Goal: Information Seeking & Learning: Compare options

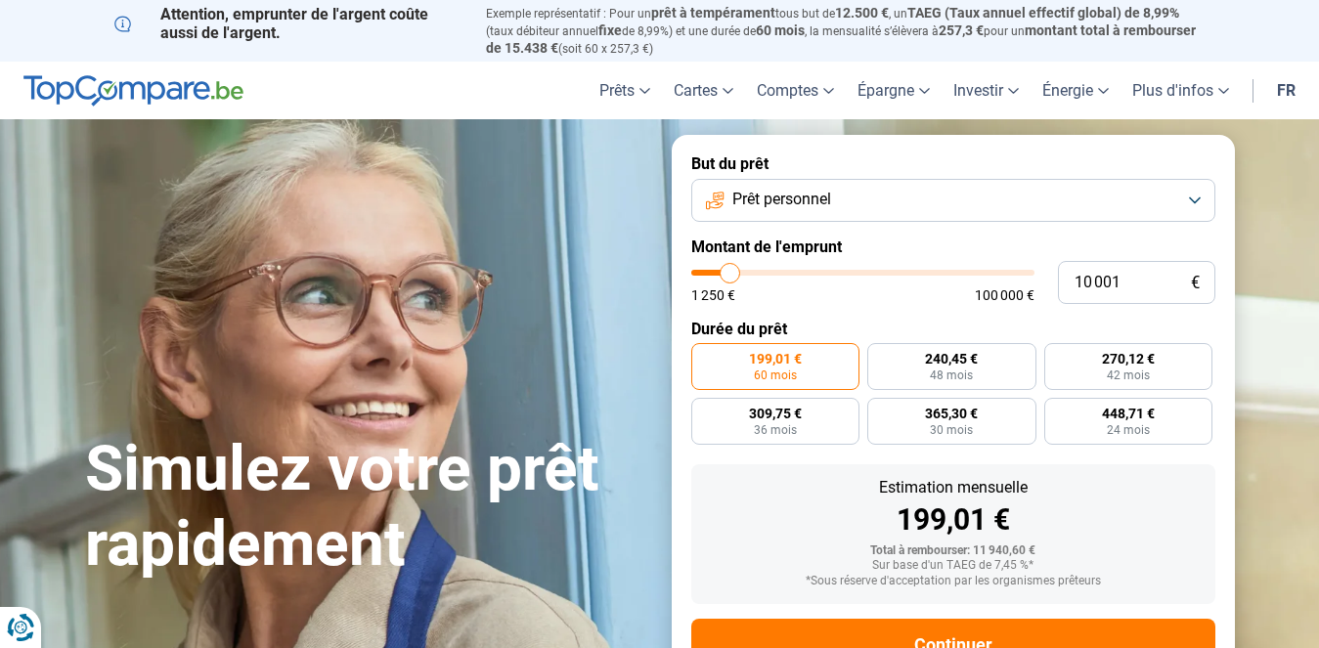
click at [939, 189] on button "Prêt personnel" at bounding box center [953, 200] width 524 height 43
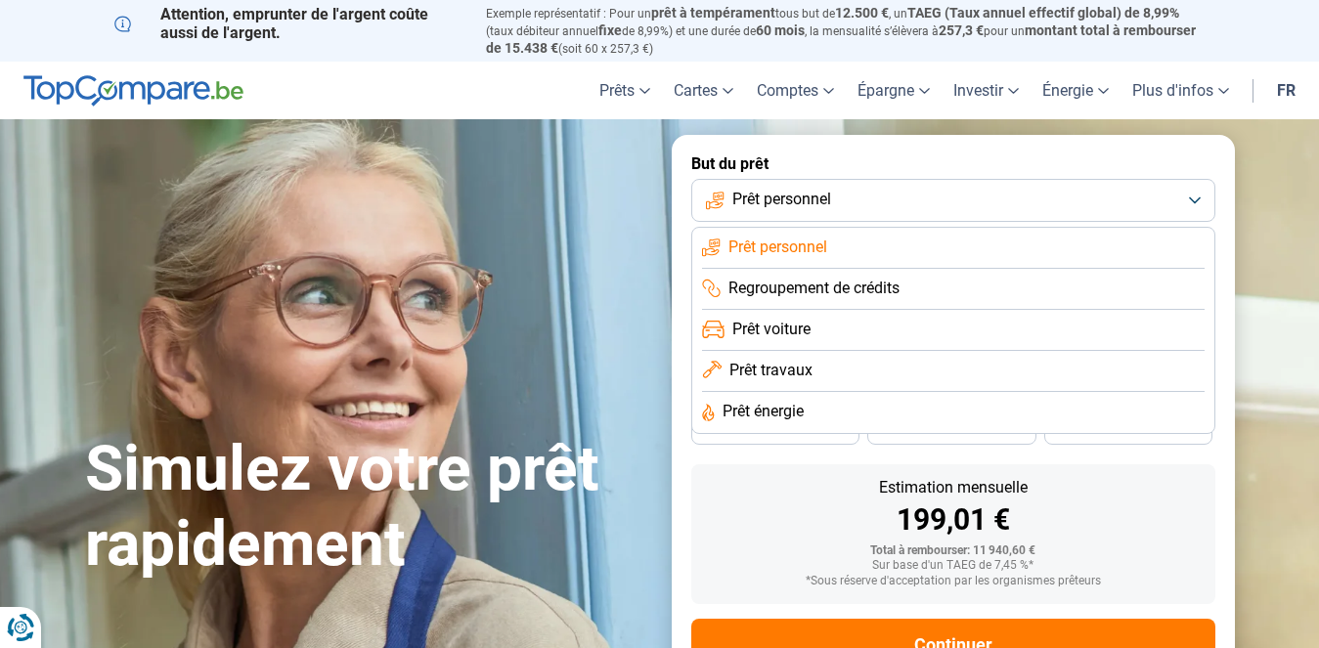
click at [860, 234] on li "Prêt personnel" at bounding box center [953, 248] width 502 height 41
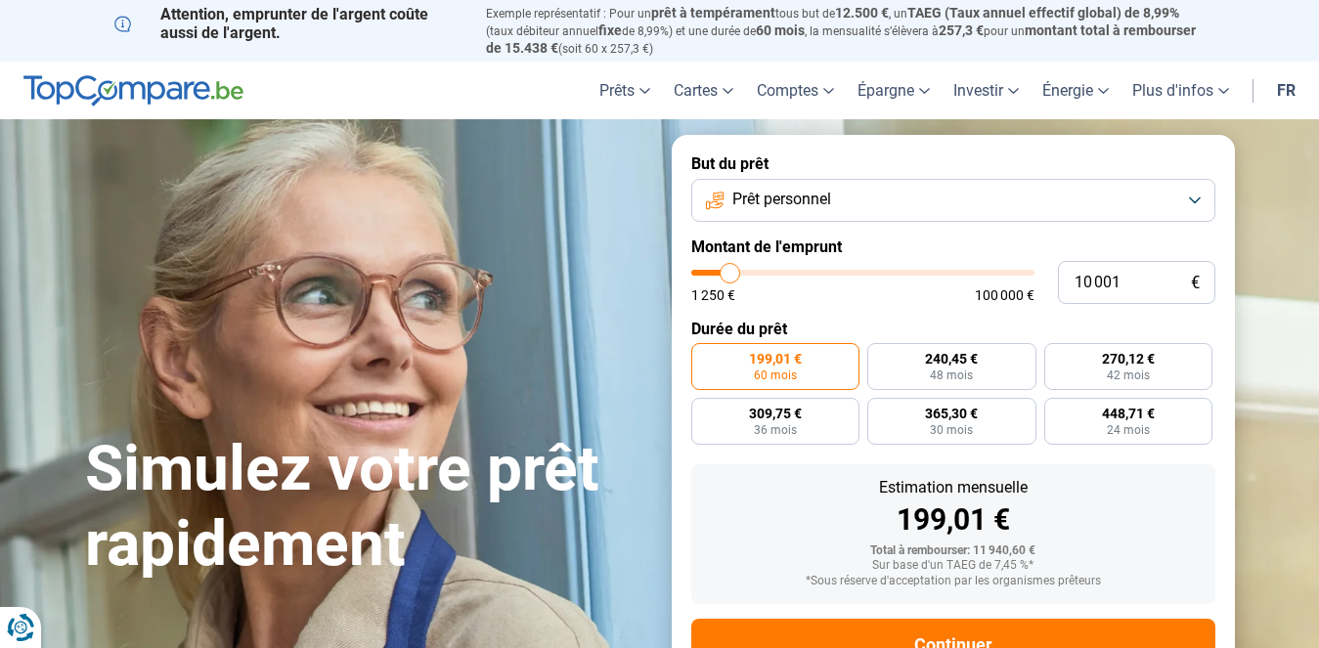
type input "11 000"
type input "11000"
type input "11 750"
type input "11750"
type input "13 000"
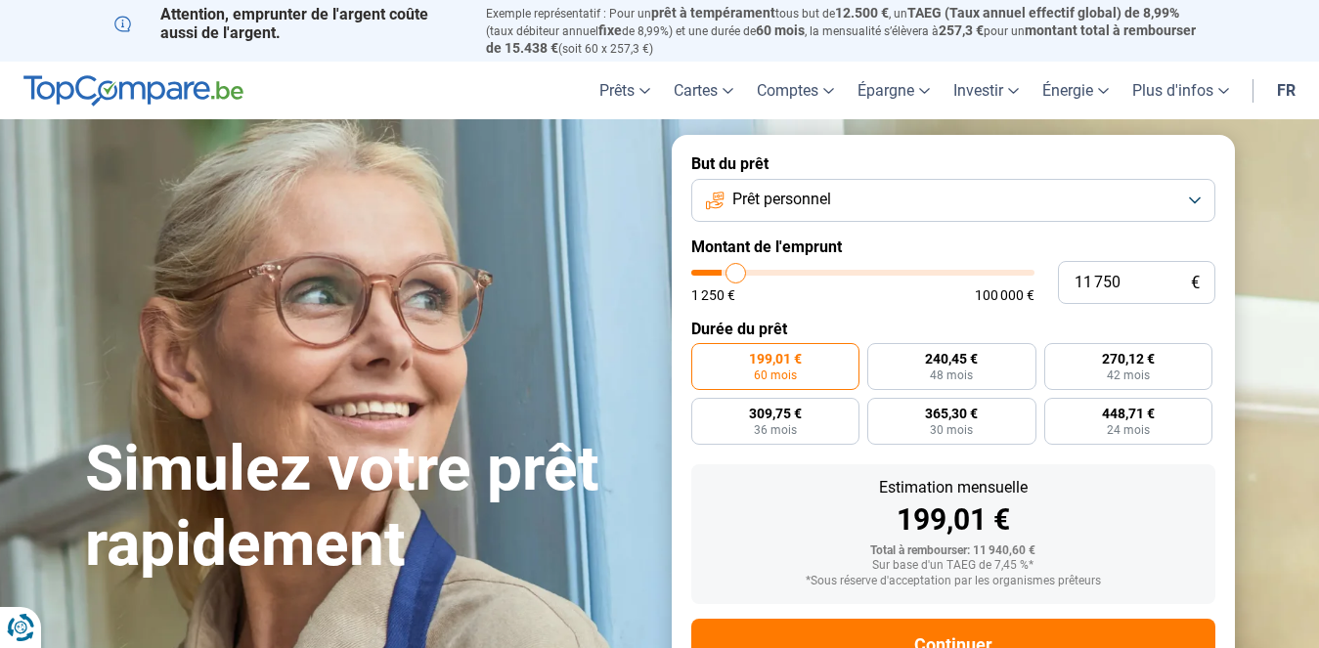
type input "13000"
type input "14 500"
type input "14500"
type input "17 500"
type input "17500"
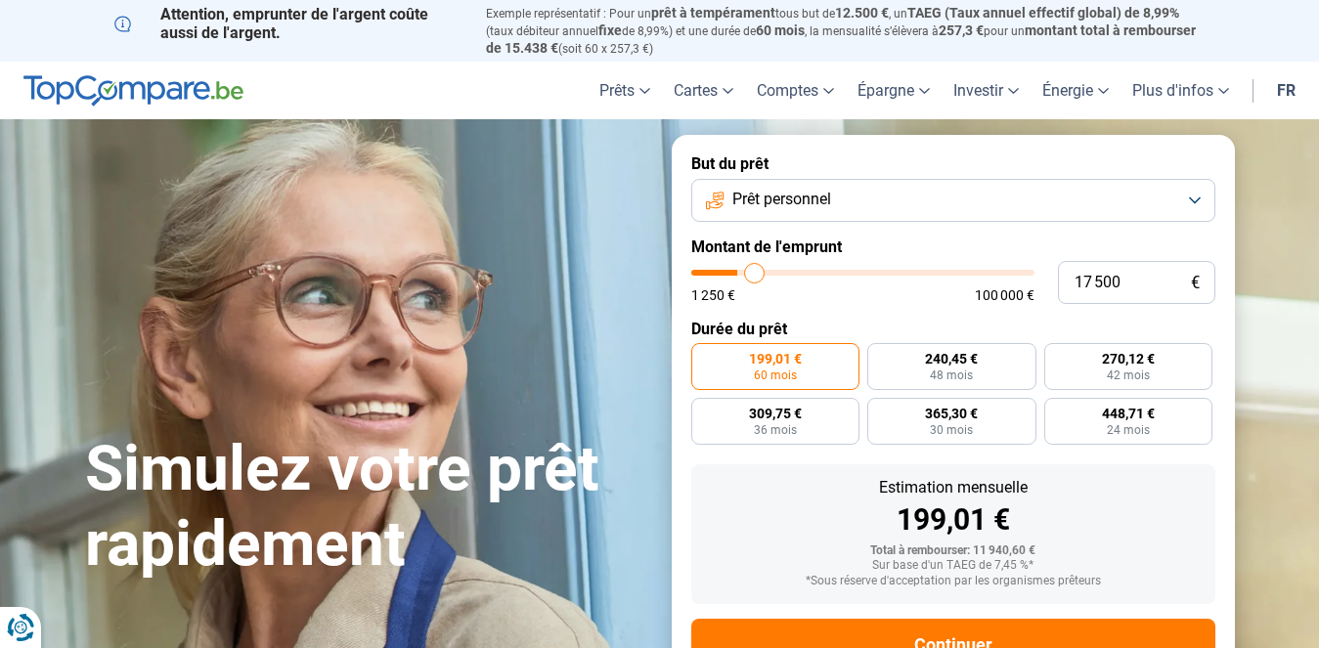
type input "19 750"
type input "19750"
type input "22 250"
type input "22250"
type input "26 000"
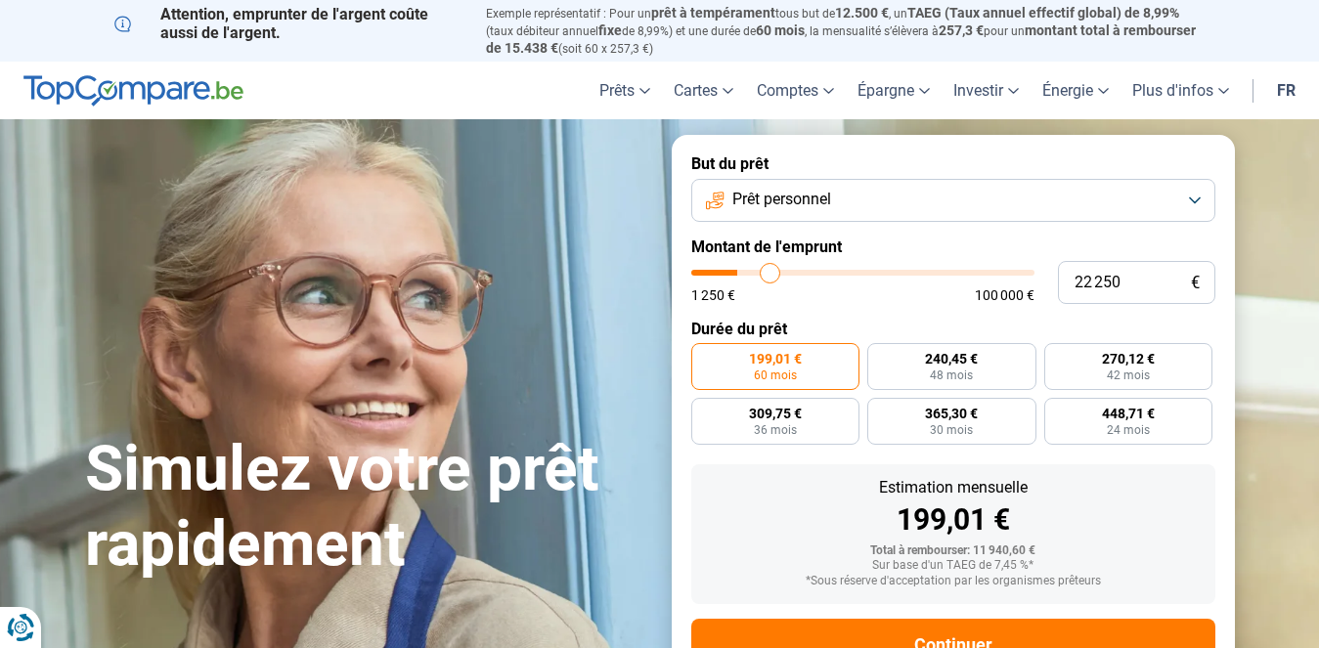
type input "26000"
type input "26 500"
type input "26500"
type input "27 500"
type input "27500"
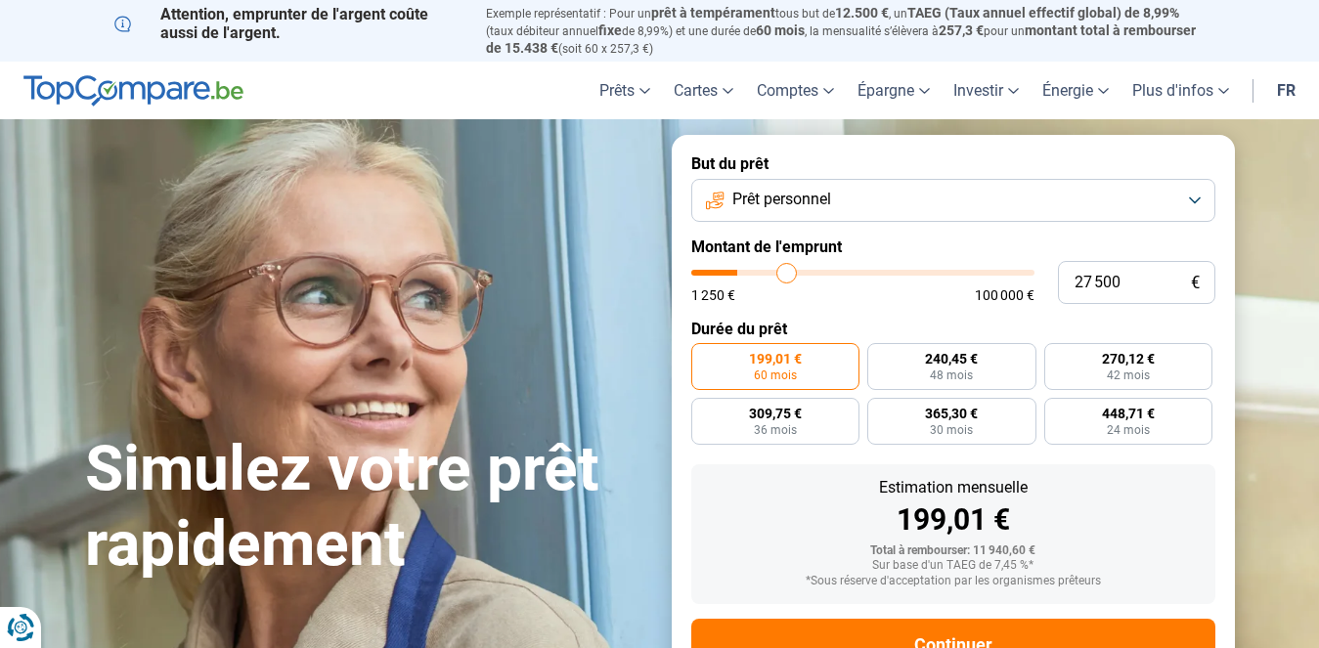
type input "28 750"
type input "28750"
type input "30 250"
type input "30250"
type input "31 250"
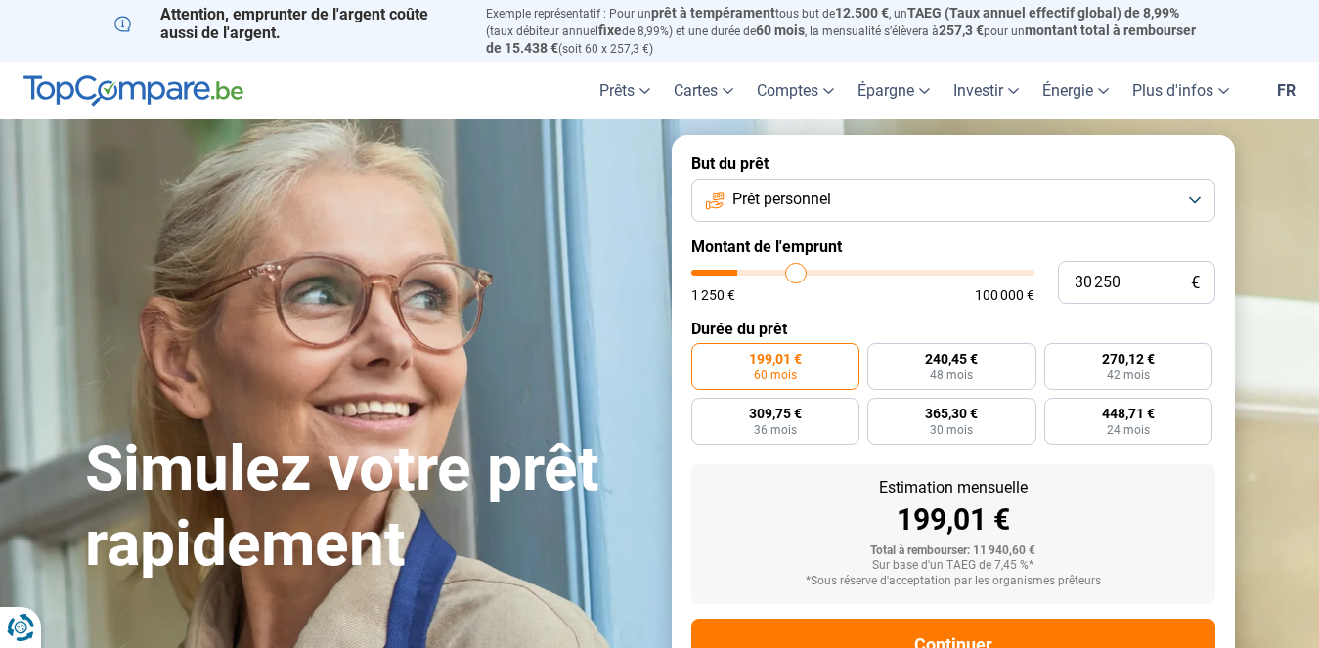
type input "31250"
type input "32 750"
type input "32750"
type input "35 750"
type input "35750"
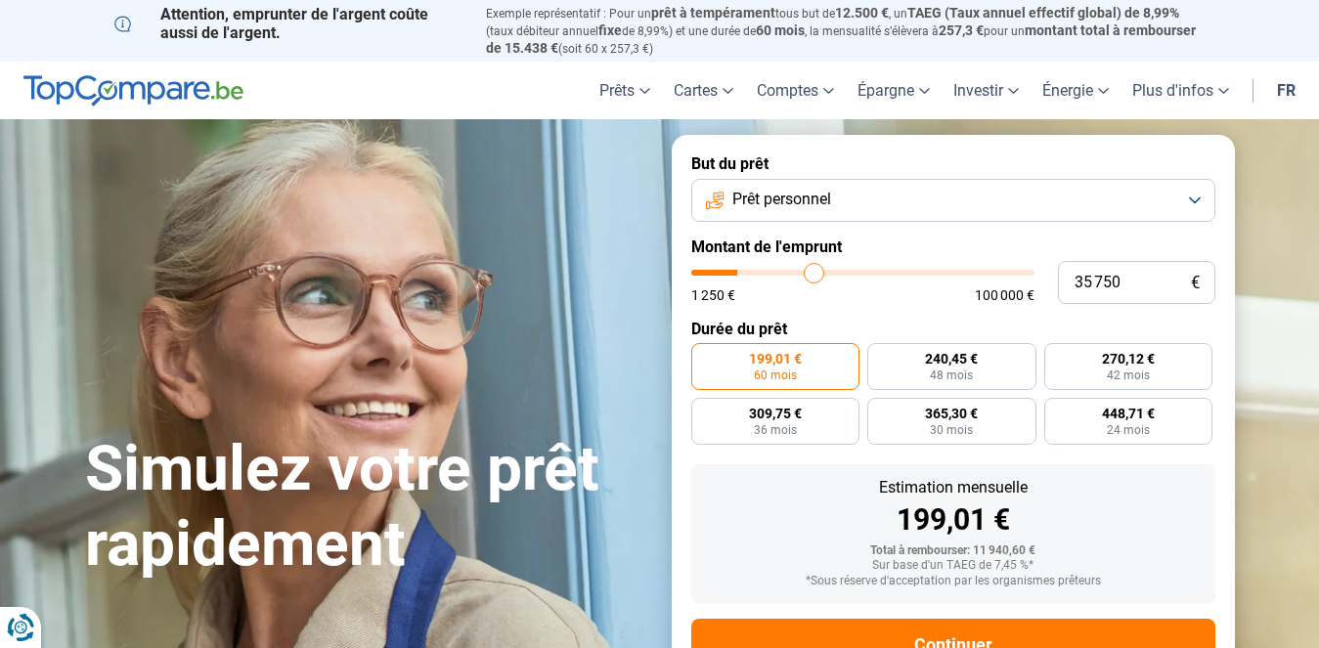
type input "39 250"
type input "39250"
type input "42 500"
type input "42500"
type input "45 500"
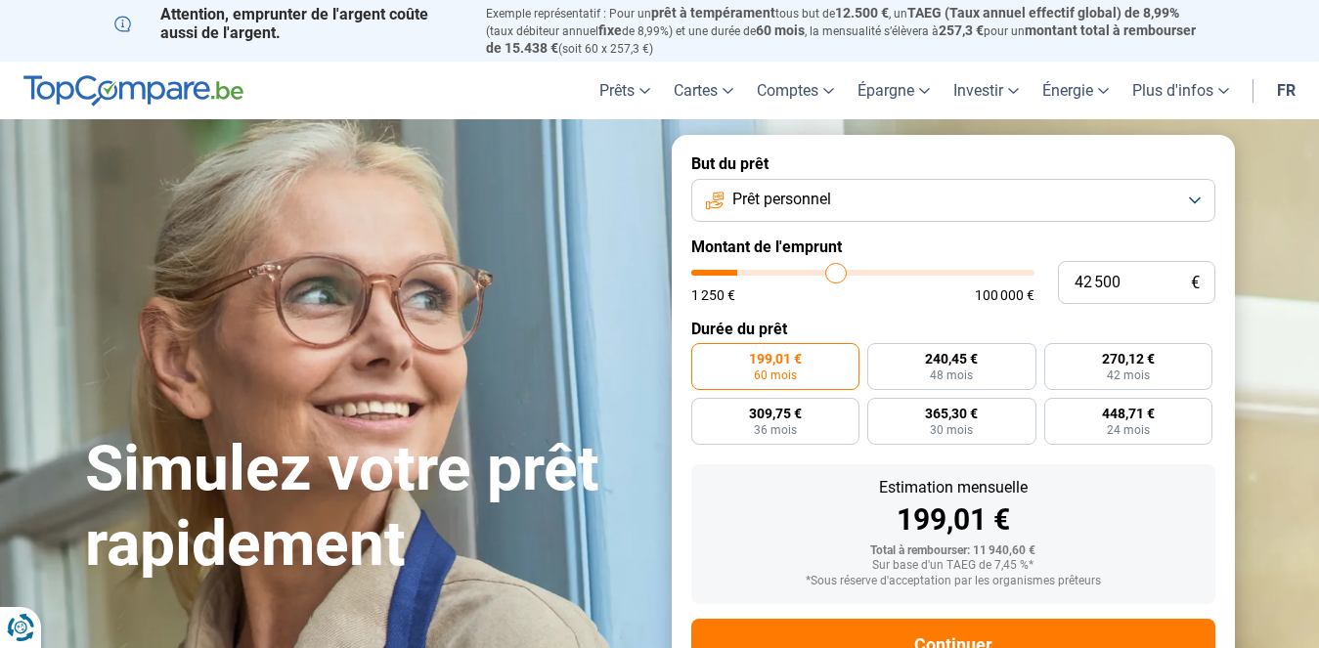
type input "45500"
type input "47 500"
type input "47500"
type input "49 500"
type input "49500"
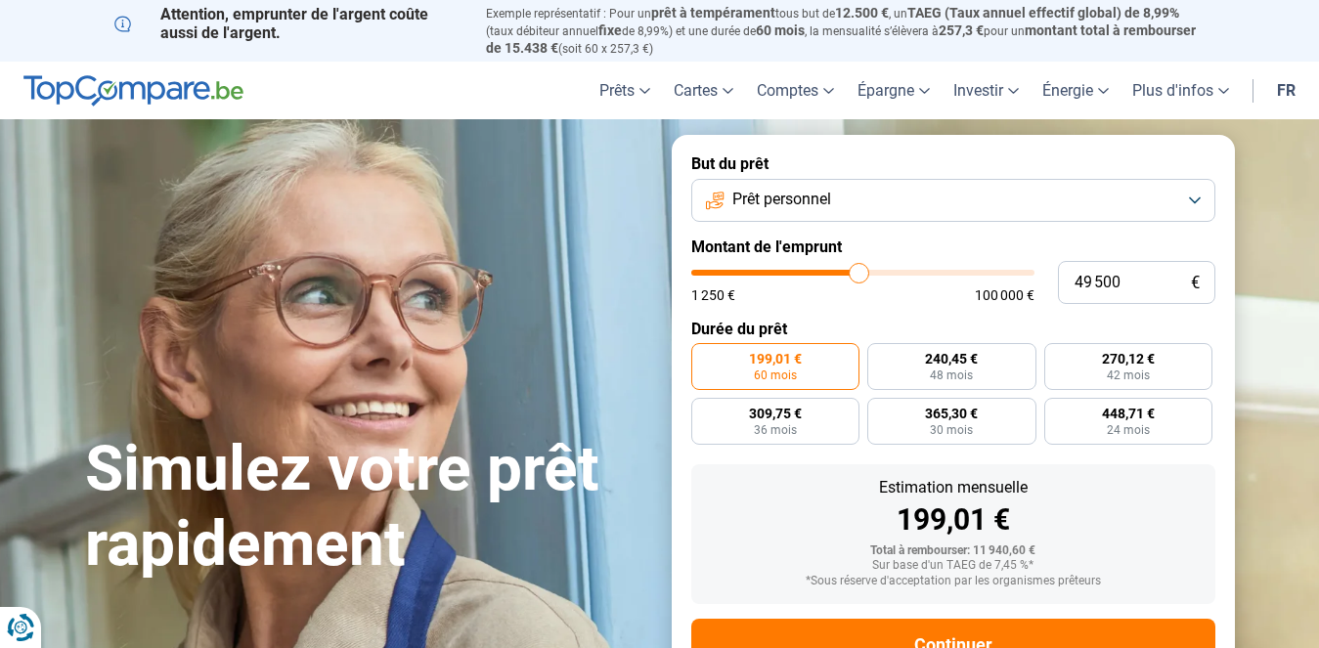
type input "50 500"
type input "50500"
type input "51 500"
type input "51500"
type input "52 500"
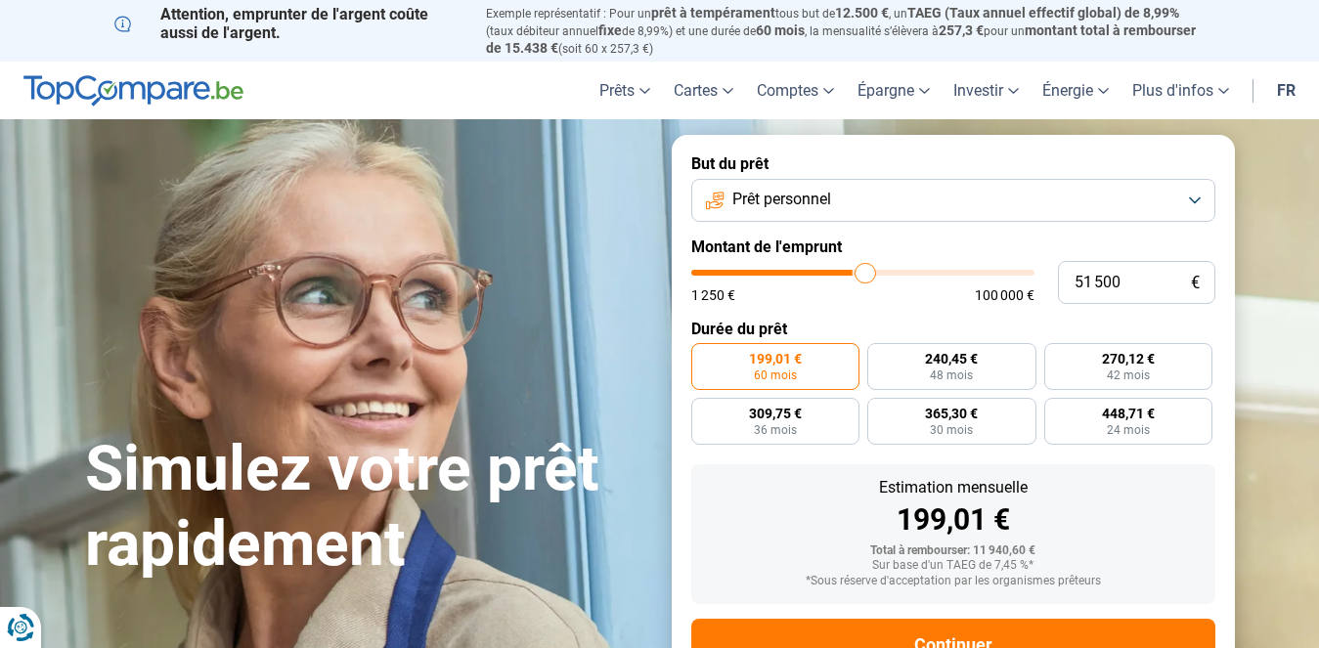
type input "52500"
type input "53 250"
type input "53250"
type input "54 500"
type input "54500"
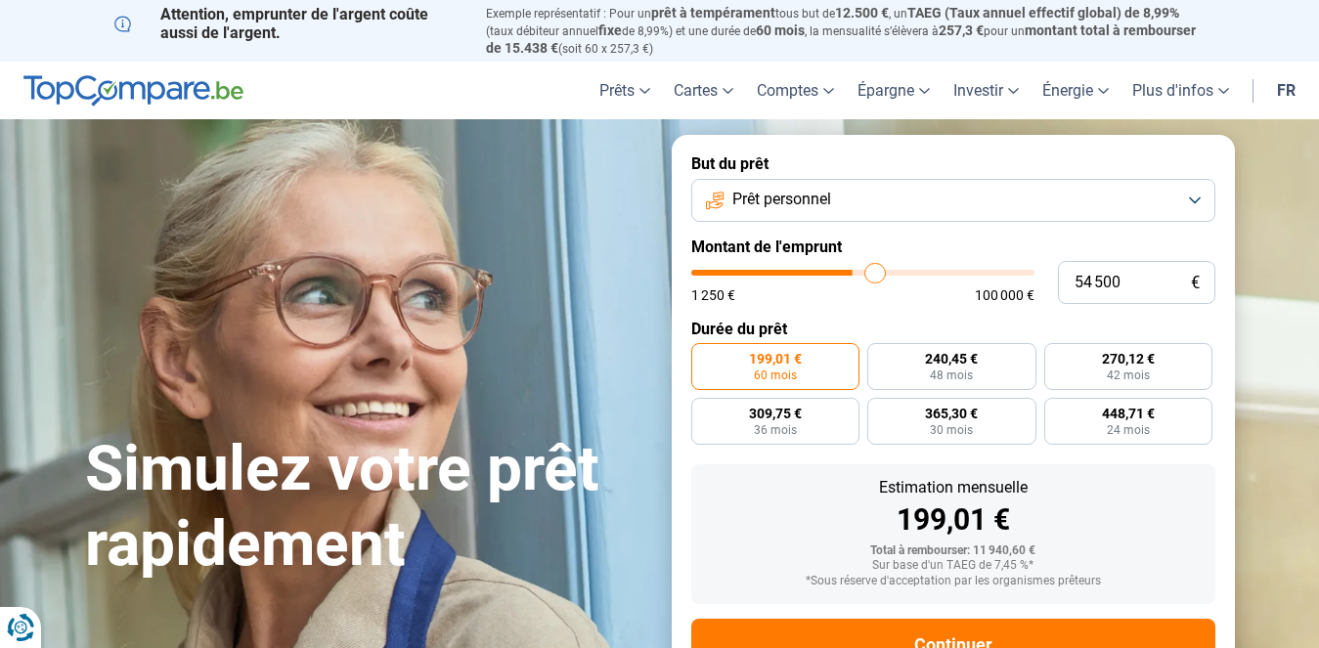
type input "56 000"
type input "56000"
type input "57 250"
type input "57250"
type input "58 500"
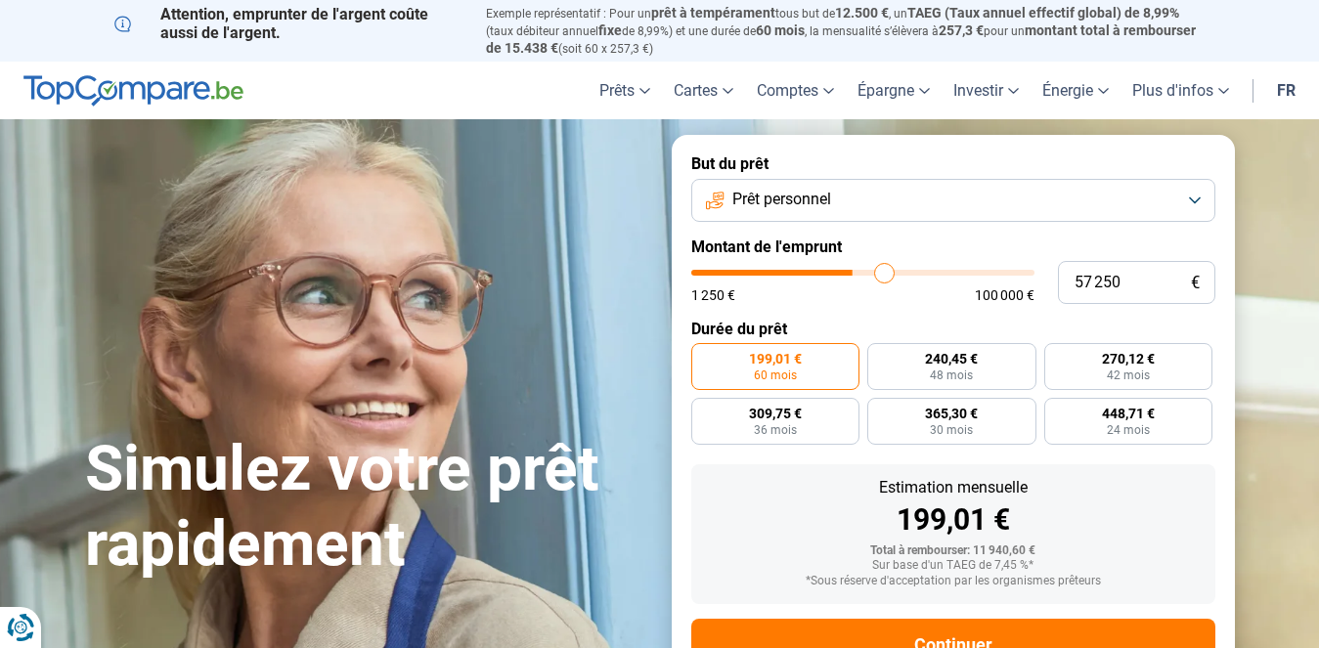
type input "58500"
type input "59 250"
type input "59250"
type input "60 500"
type input "60500"
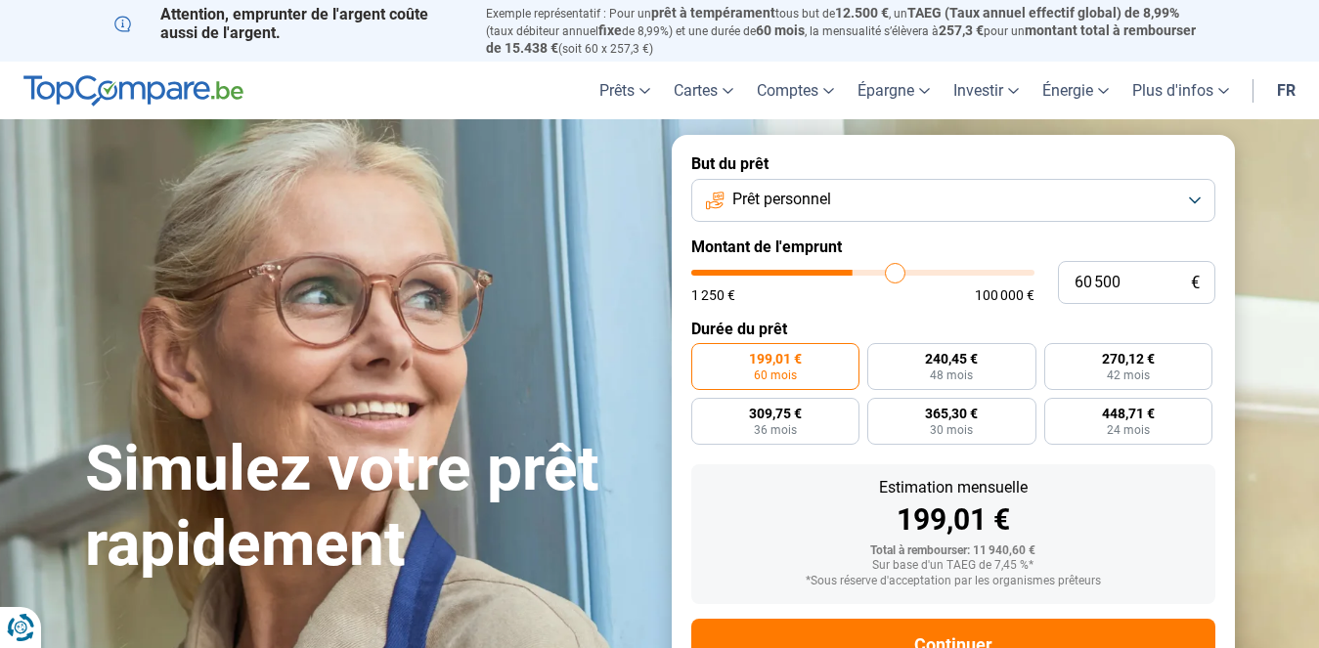
type input "62 000"
type input "62000"
type input "63 000"
type input "63000"
type input "63 750"
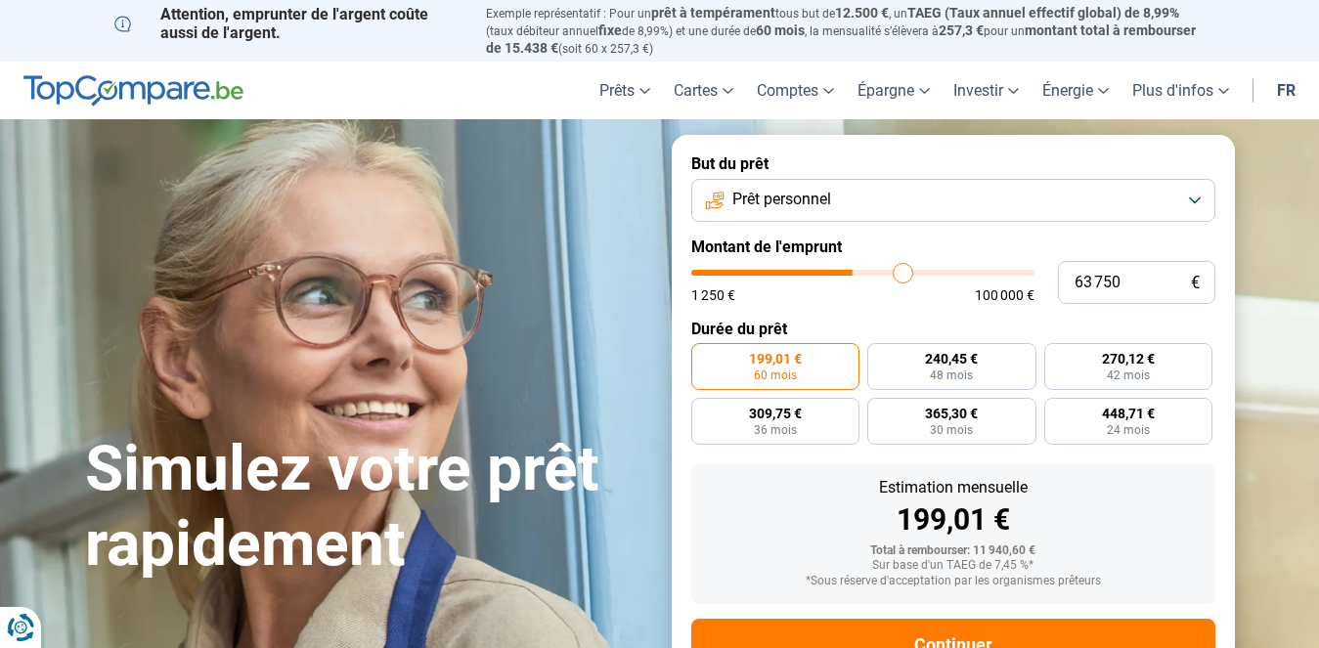
type input "63750"
type input "65 000"
type input "65000"
type input "66 000"
type input "66000"
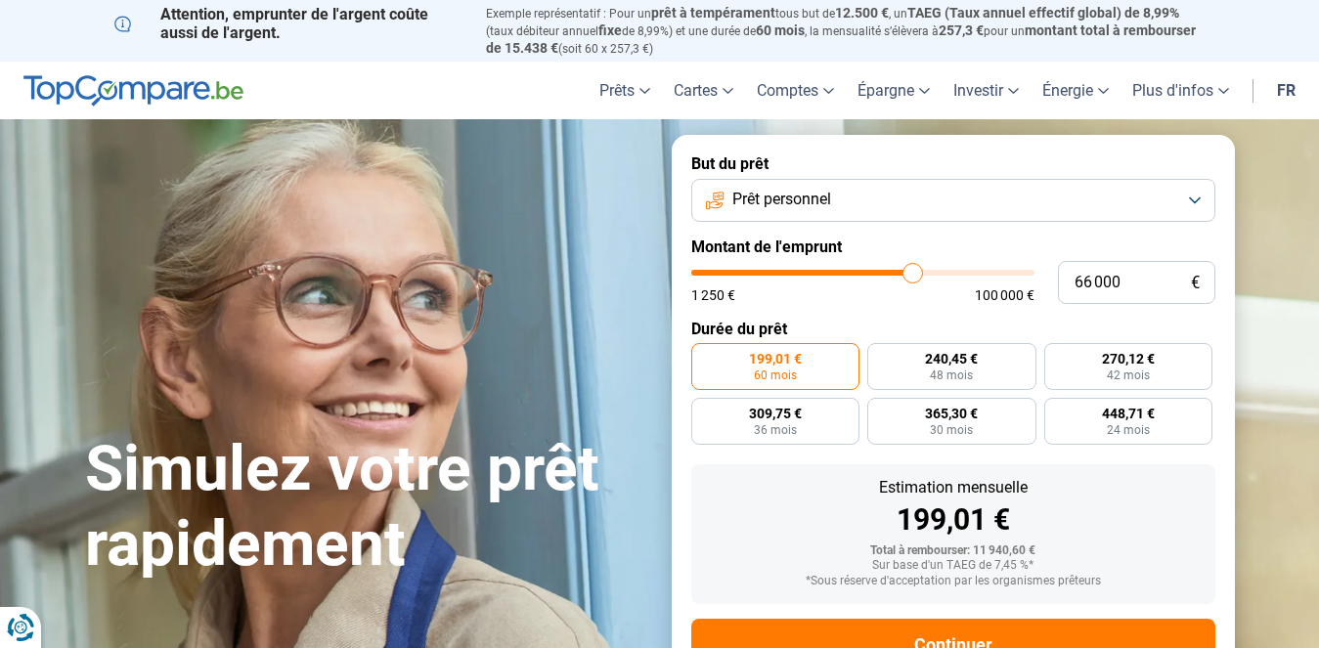
type input "66 750"
type input "66750"
type input "68 250"
type input "68250"
type input "69 250"
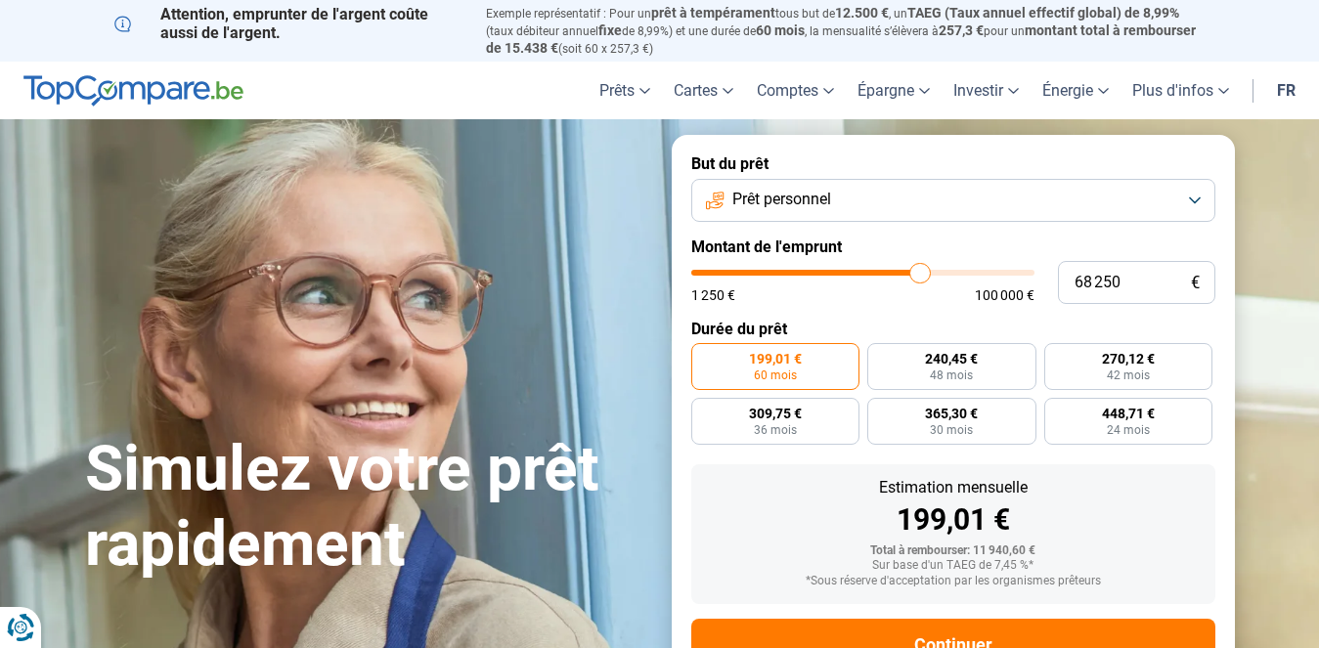
type input "69250"
type input "70 500"
type input "70500"
type input "71 000"
type input "71000"
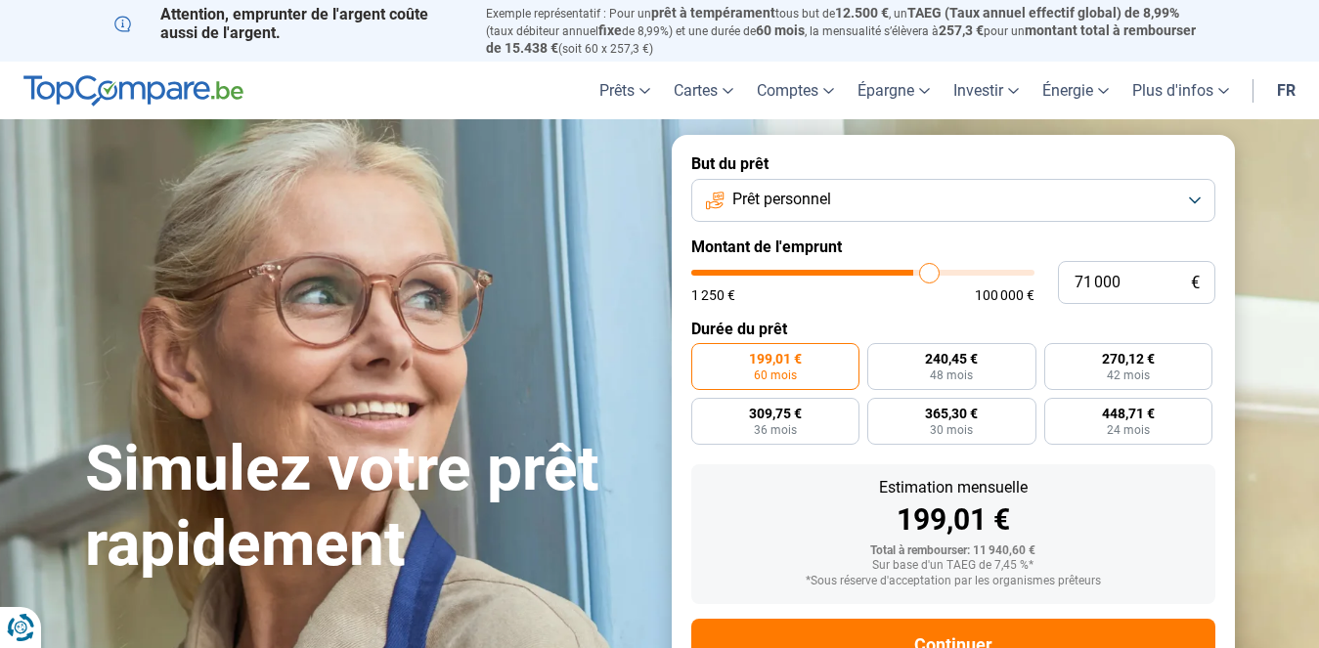
type input "72 000"
type input "72000"
type input "72 750"
type input "72750"
type input "73 500"
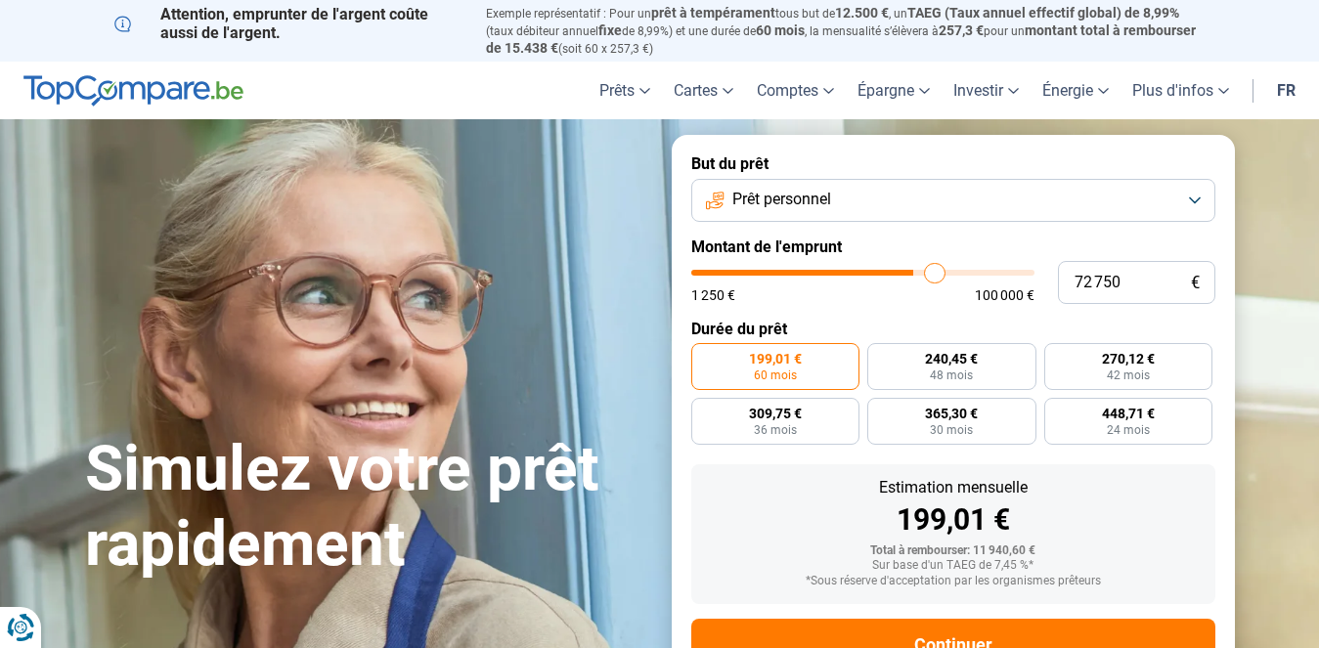
type input "73500"
type input "73 750"
type input "73750"
type input "74 000"
type input "74000"
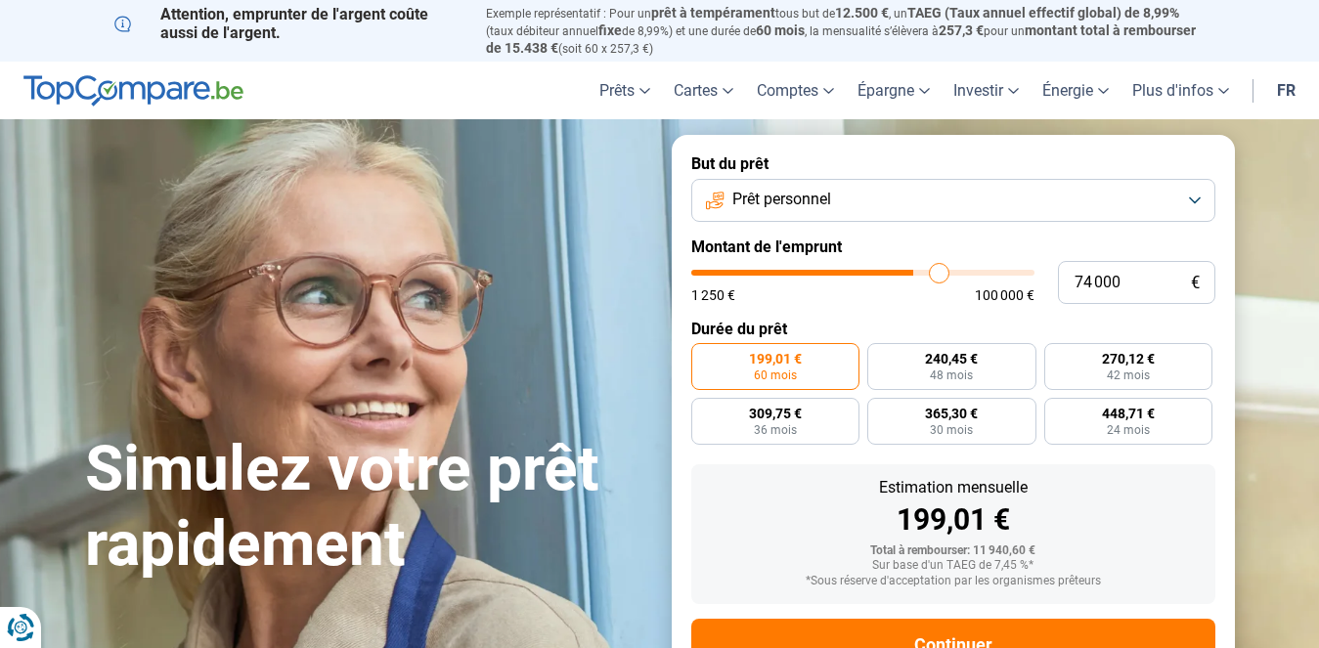
type input "74 250"
type input "74250"
type input "74 750"
type input "74750"
type input "75 000"
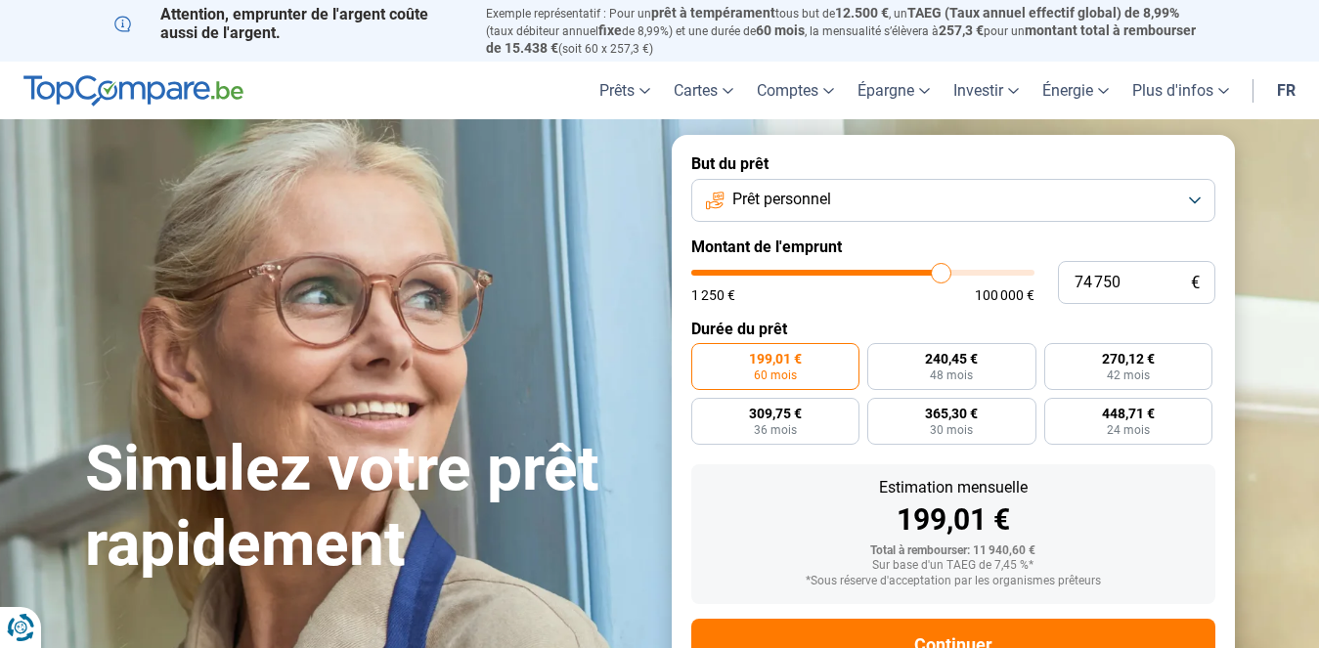
type input "75000"
type input "75 250"
type input "75250"
type input "75 750"
type input "75750"
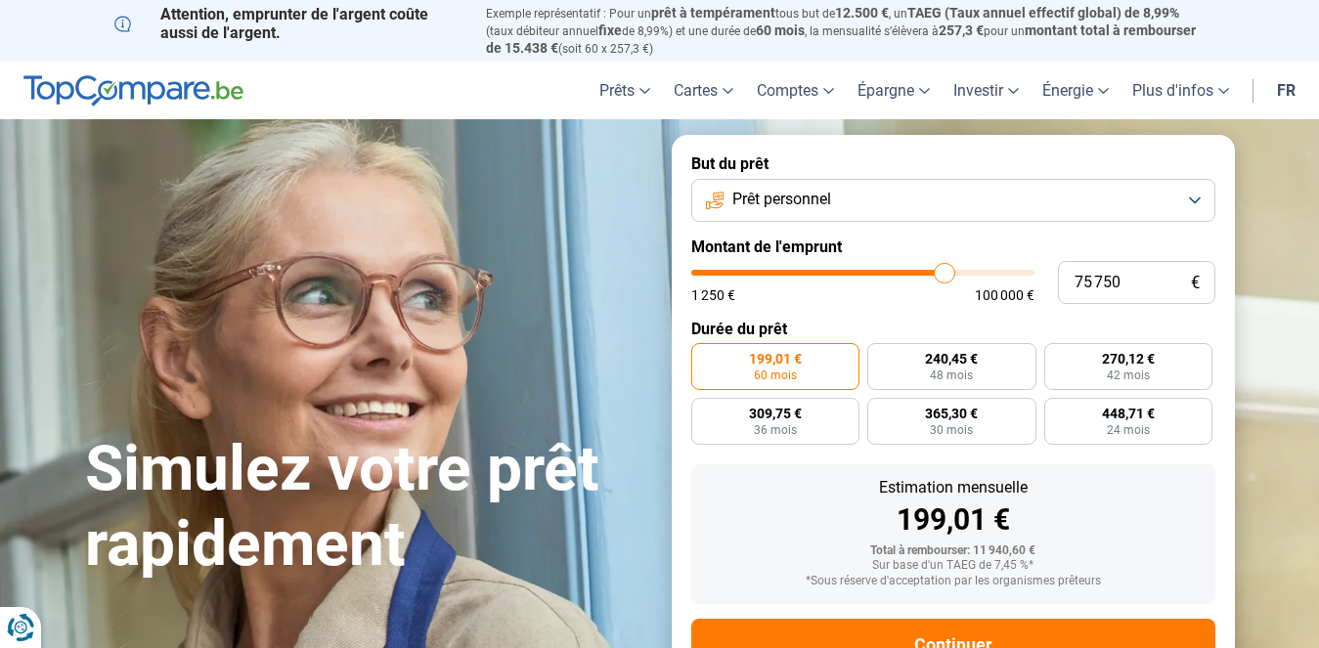
type input "76 250"
type input "76250"
type input "75 250"
type input "75250"
type input "73 500"
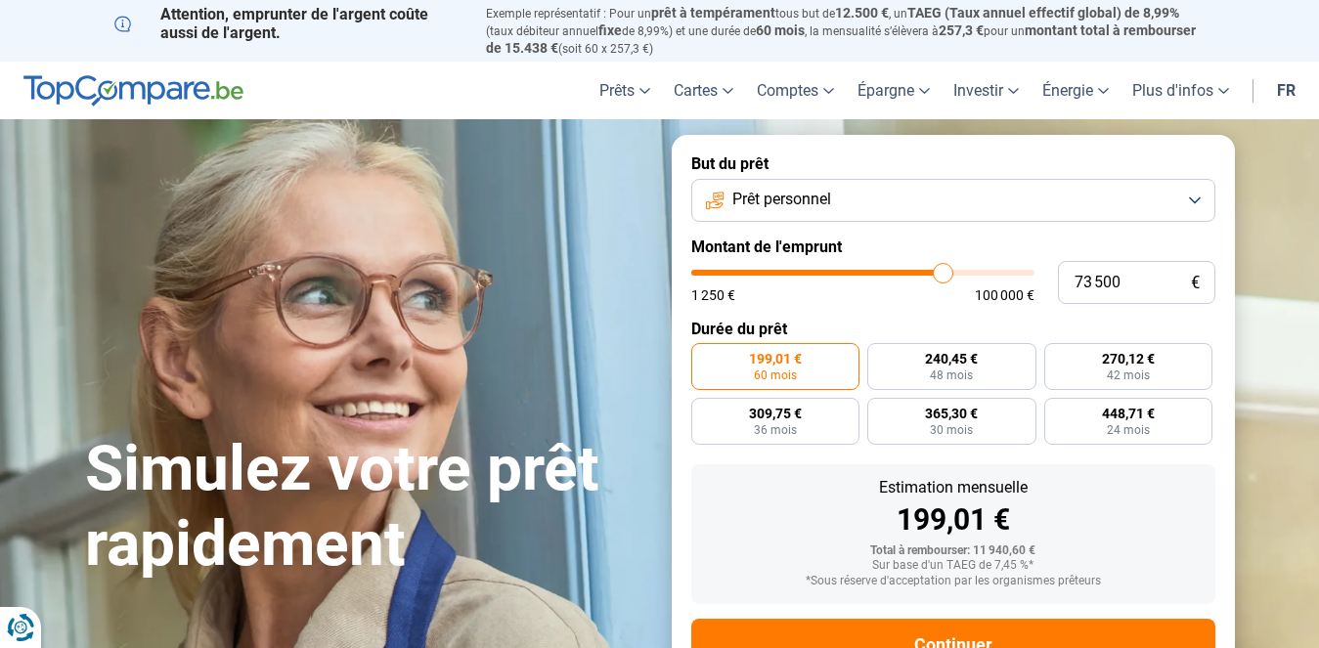
type input "73500"
type input "72 750"
type input "72750"
type input "71 250"
type input "71250"
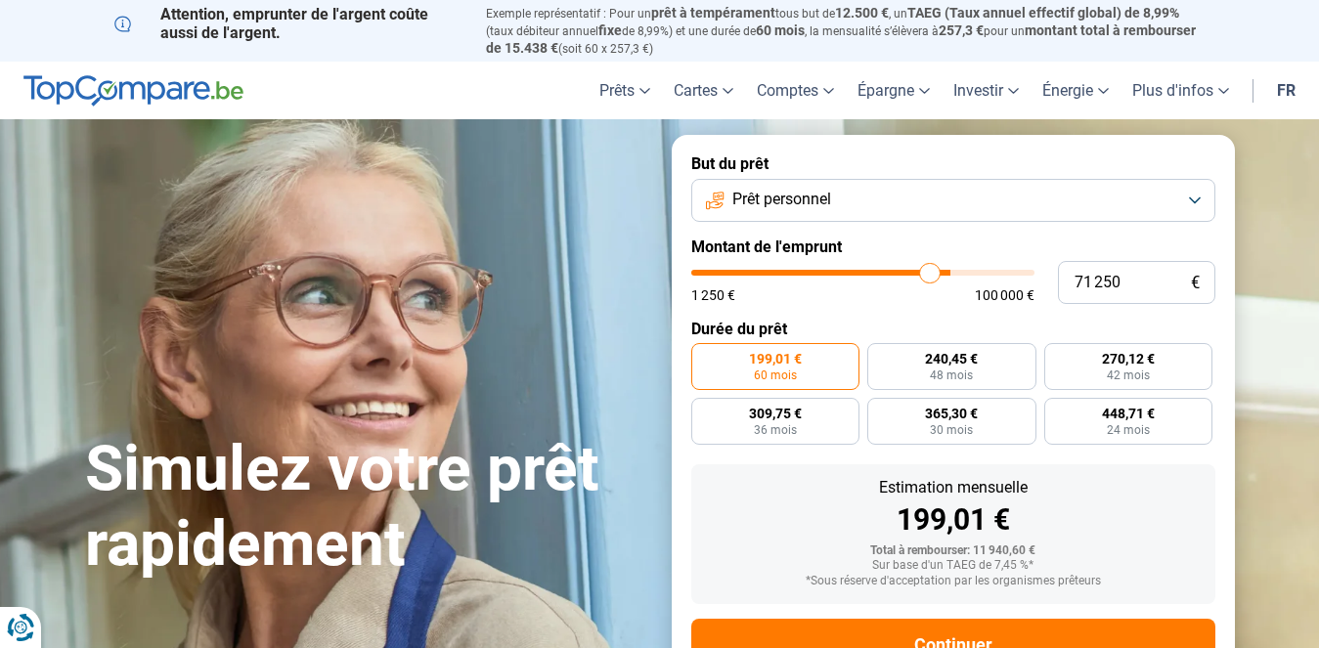
type input "70 250"
type input "70250"
type input "69 500"
type input "69500"
type input "69 000"
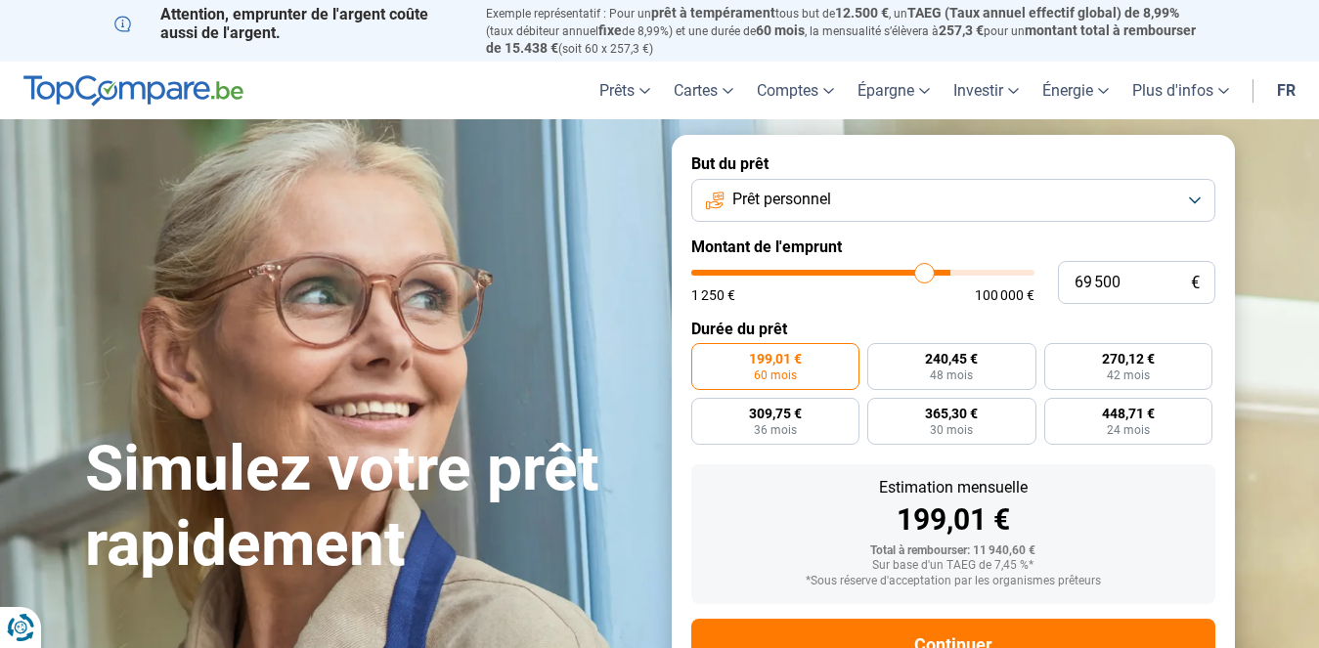
type input "69000"
type input "68 250"
type input "68250"
type input "67 250"
type input "67250"
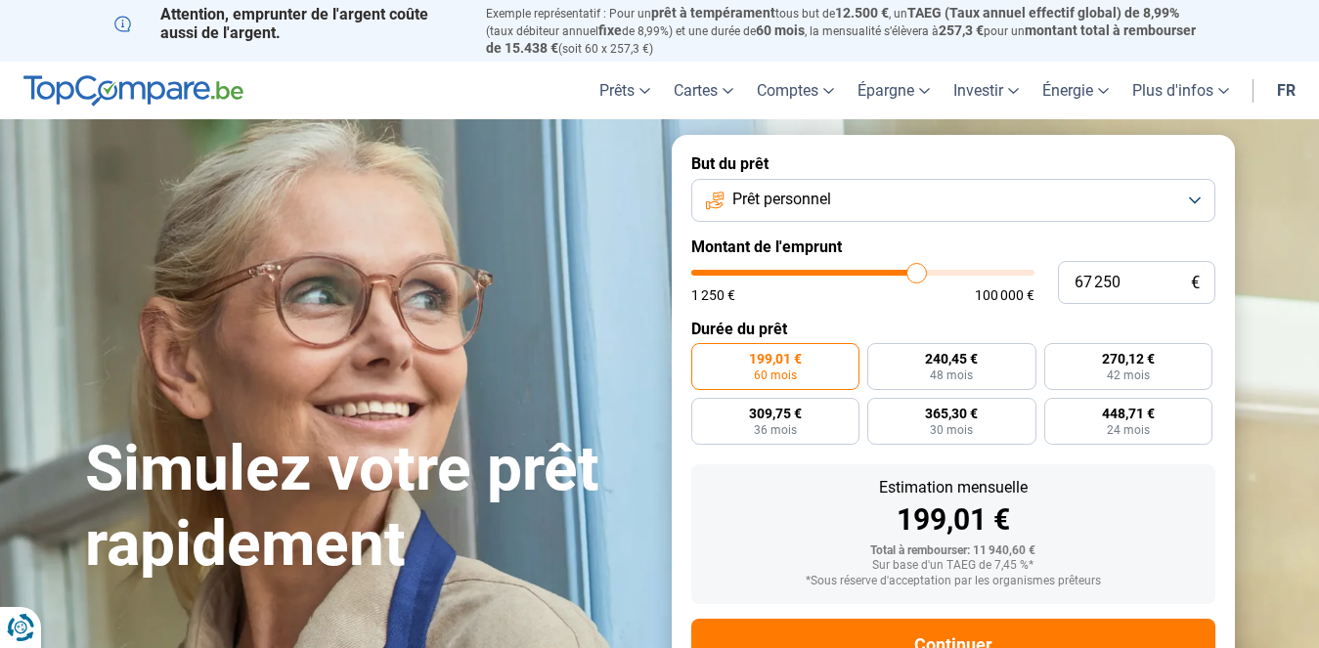
type input "65 250"
type input "65250"
type input "62 000"
type input "62000"
type input "58 750"
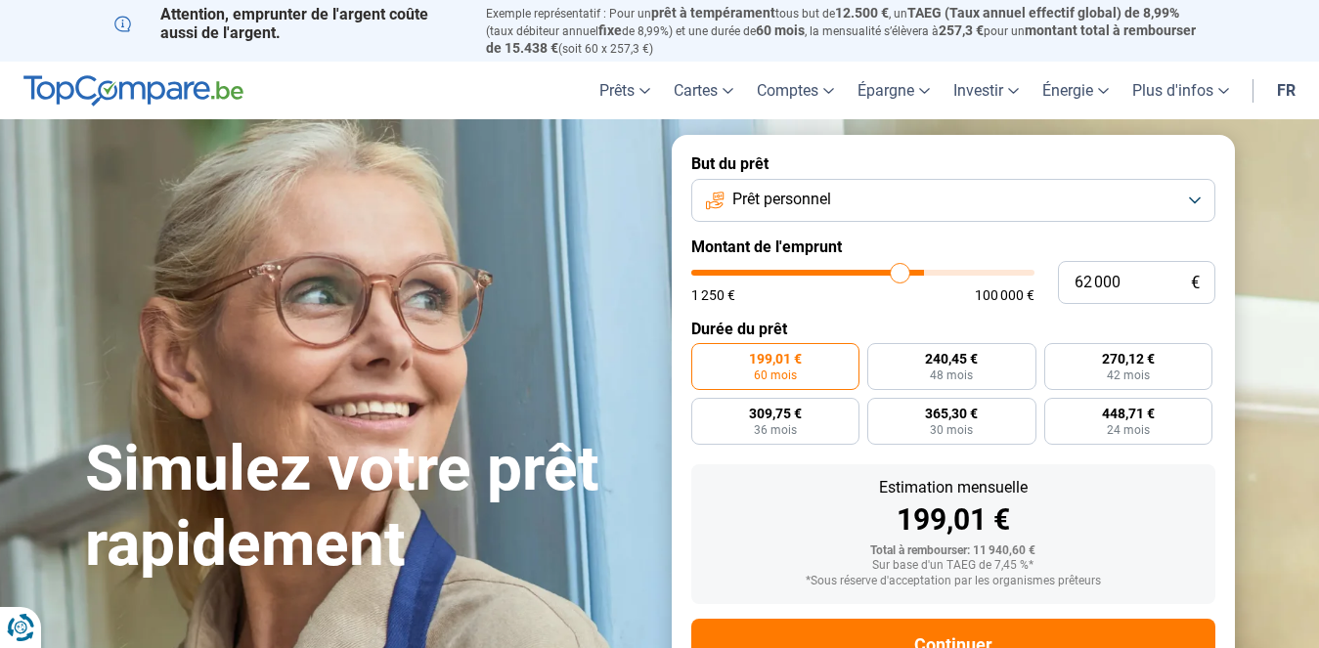
type input "58750"
type input "55 750"
type input "55750"
type input "55 000"
type input "55000"
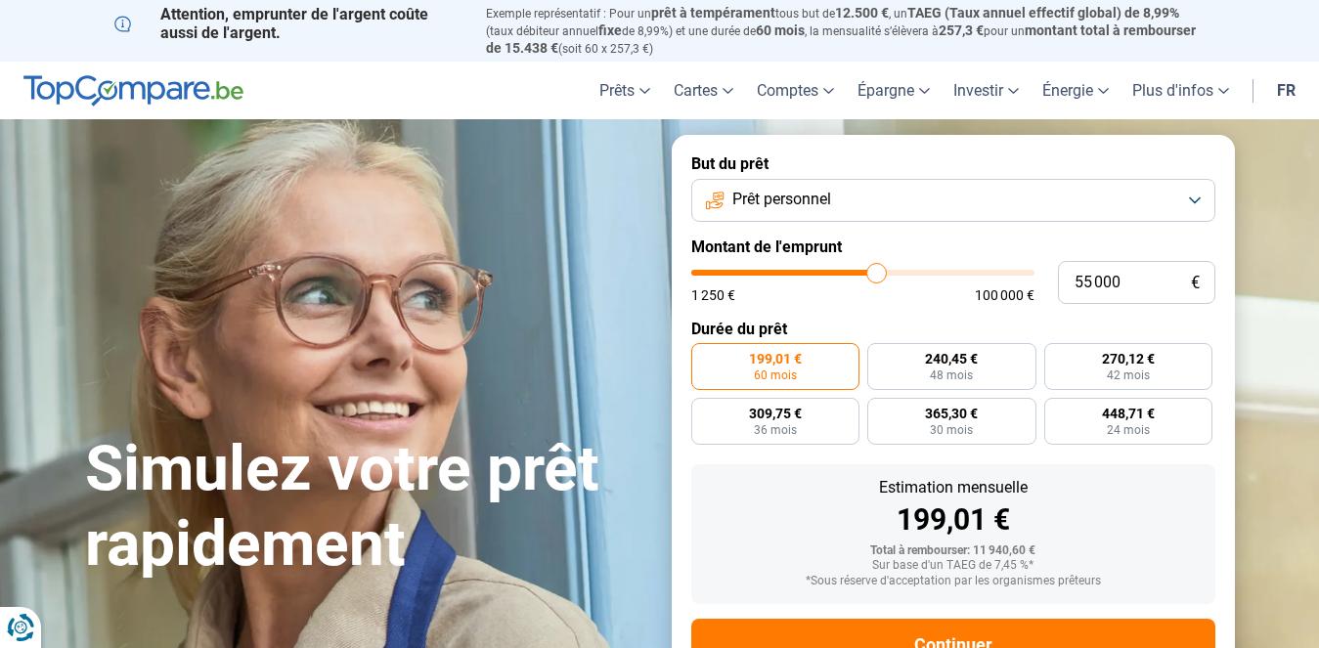
type input "54 250"
type input "54250"
type input "53 000"
type input "53000"
type input "51 500"
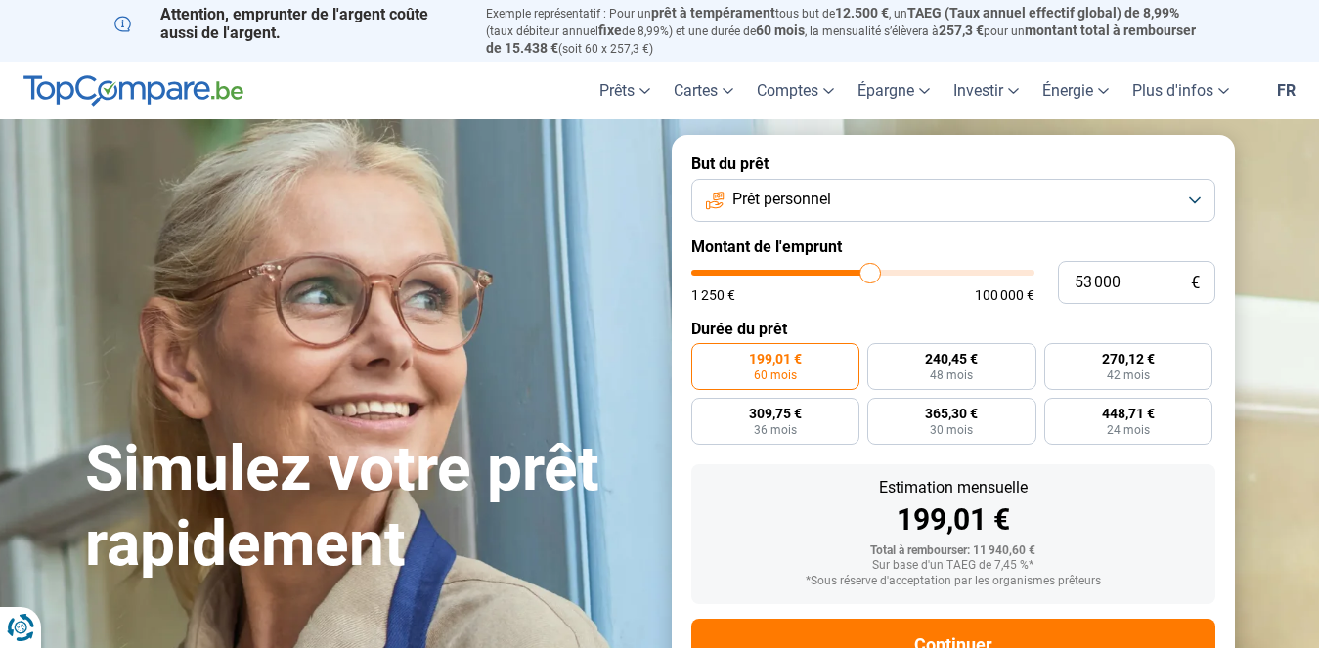
type input "51500"
type input "49 000"
type input "49000"
type input "47 250"
type input "47250"
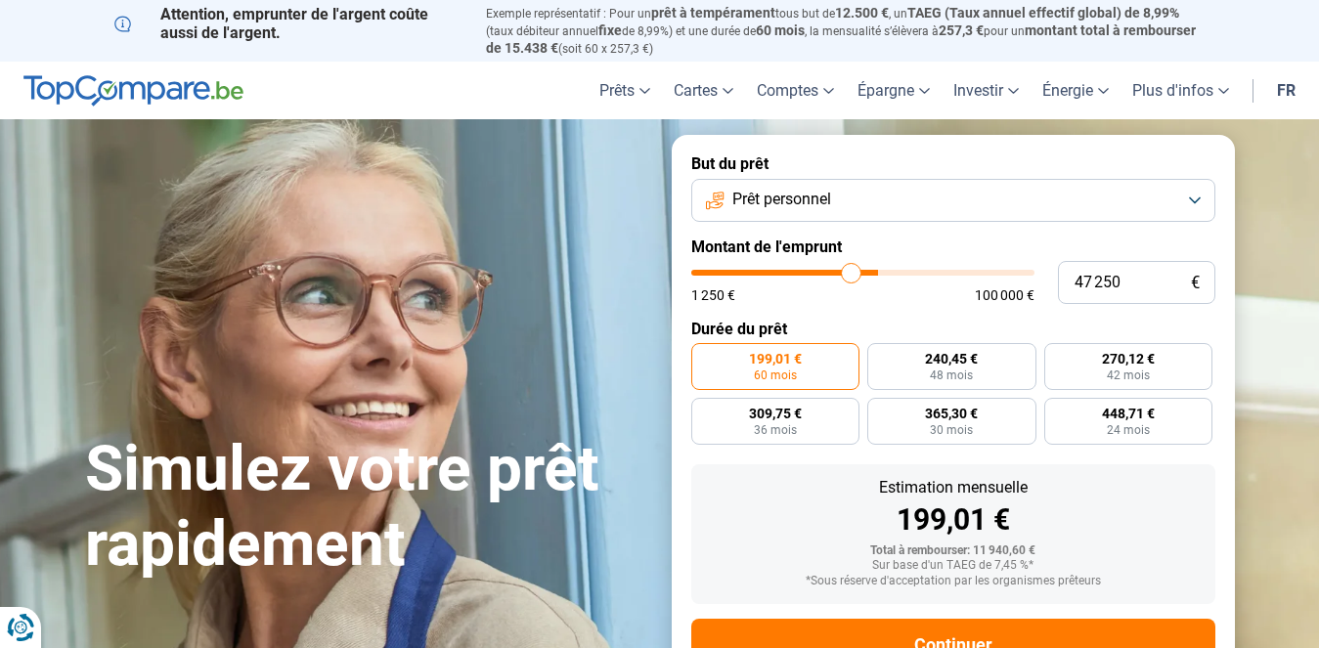
type input "46 000"
type input "46000"
type input "45 500"
type input "45500"
type input "45 000"
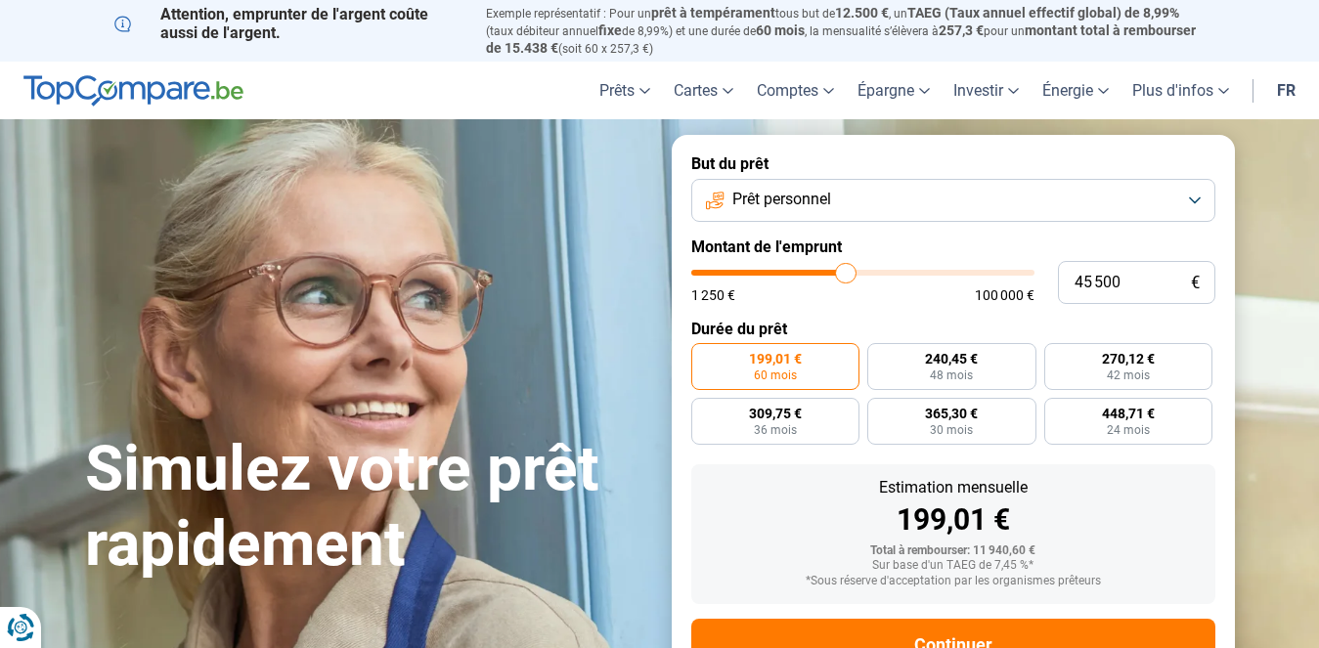
type input "45000"
type input "44 250"
type input "44250"
type input "42 750"
type input "42750"
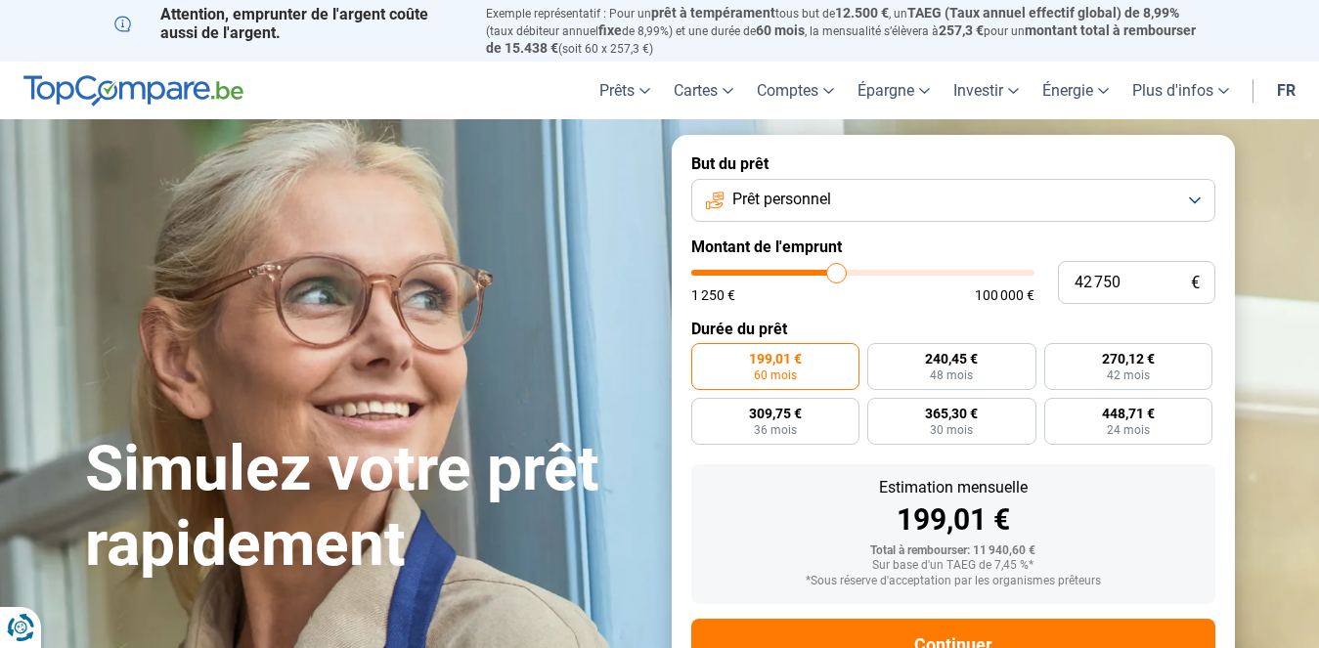
type input "40 750"
type input "40750"
type input "37 750"
type input "37750"
type input "34 750"
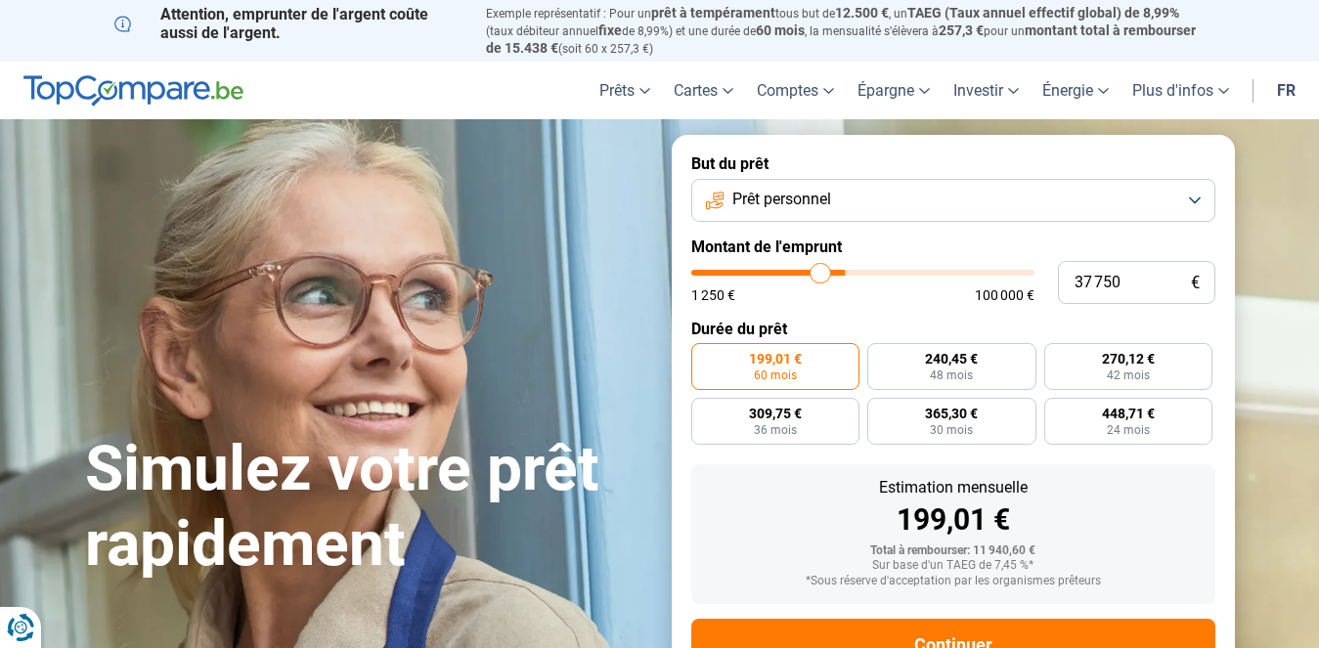
type input "34750"
type input "33 500"
type input "33500"
type input "33 250"
type input "33250"
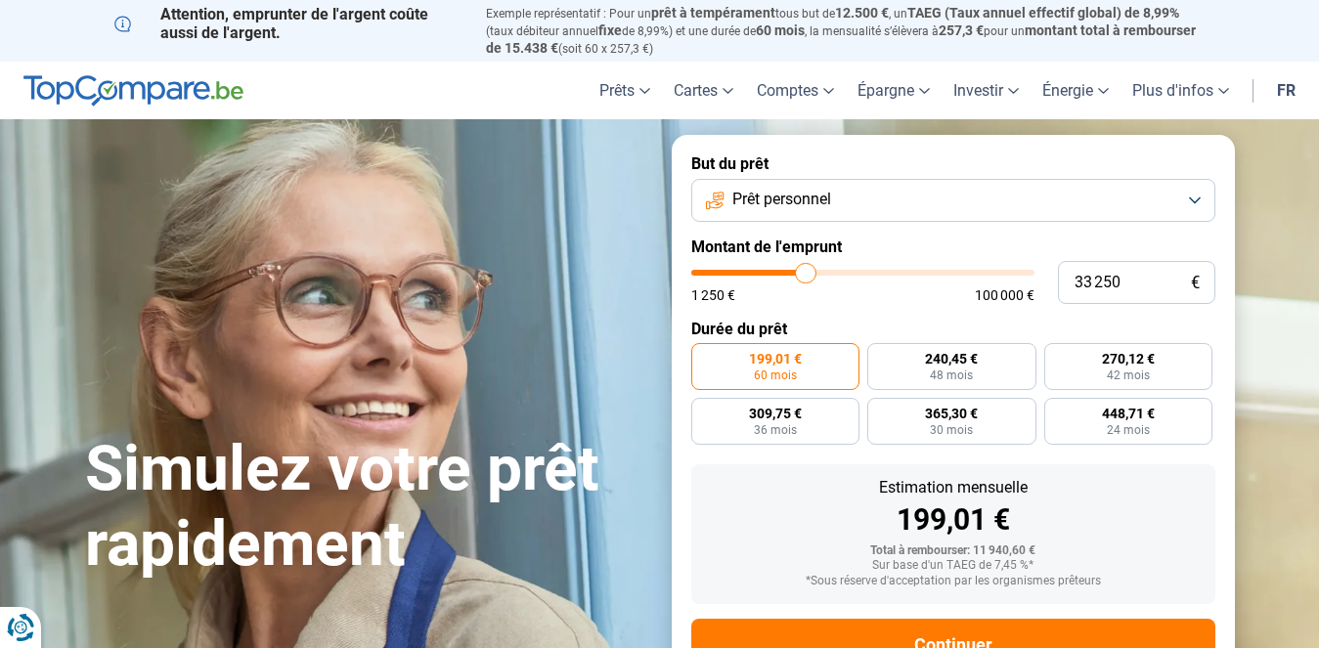
type input "30 750"
type input "30750"
type input "27 750"
type input "27750"
type input "26 250"
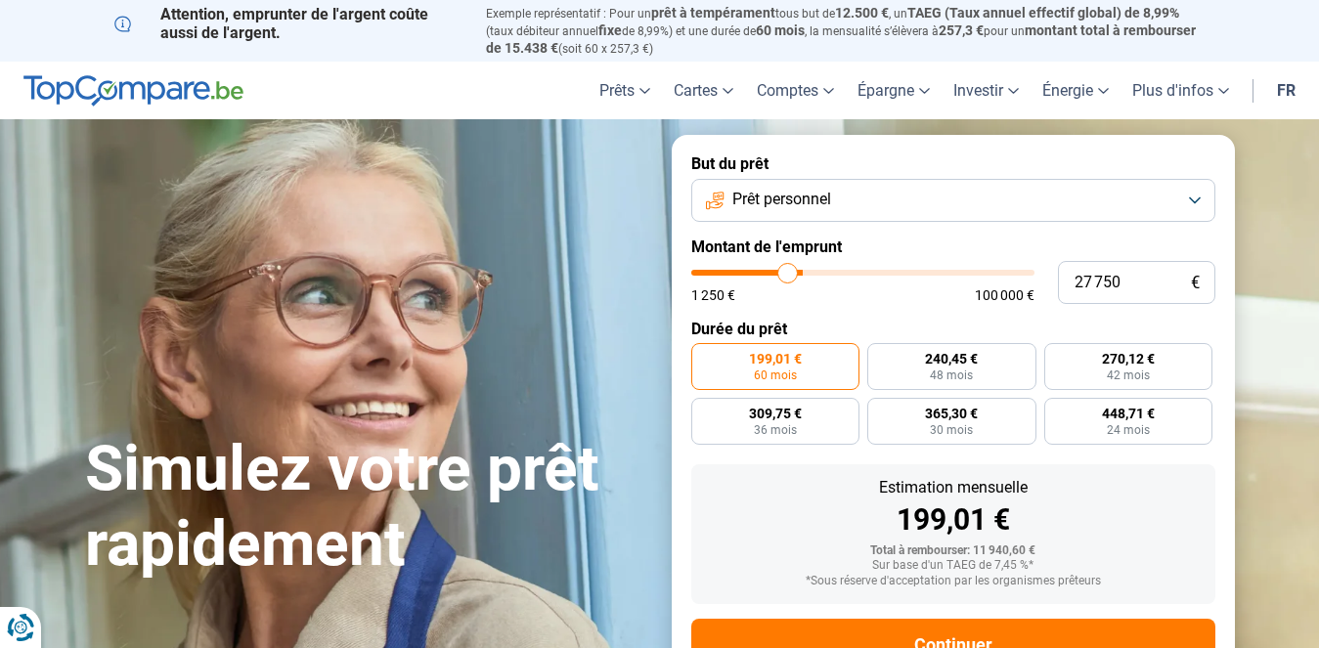
type input "26250"
type input "23 750"
type input "23750"
type input "23 500"
type input "23500"
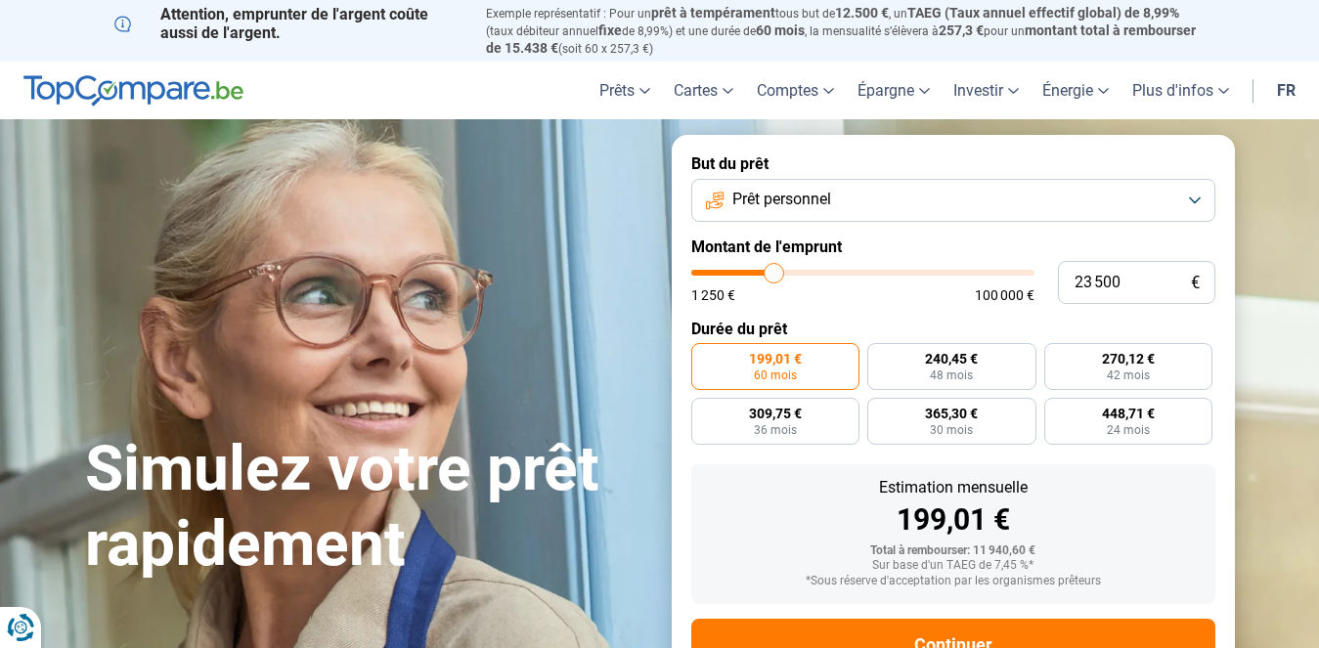
type input "23 250"
type input "23250"
type input "23 000"
type input "23000"
type input "22 750"
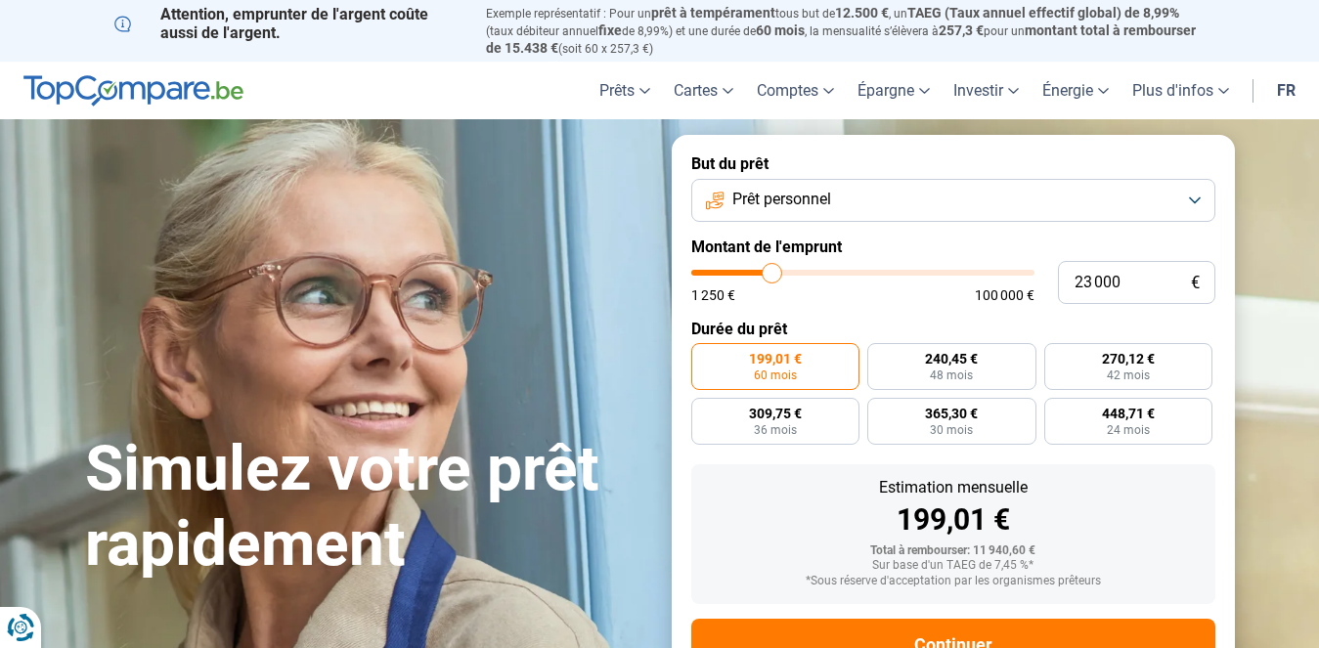
type input "22750"
type input "22 250"
type input "22250"
type input "22 000"
drag, startPoint x: 729, startPoint y: 277, endPoint x: 769, endPoint y: 279, distance: 40.1
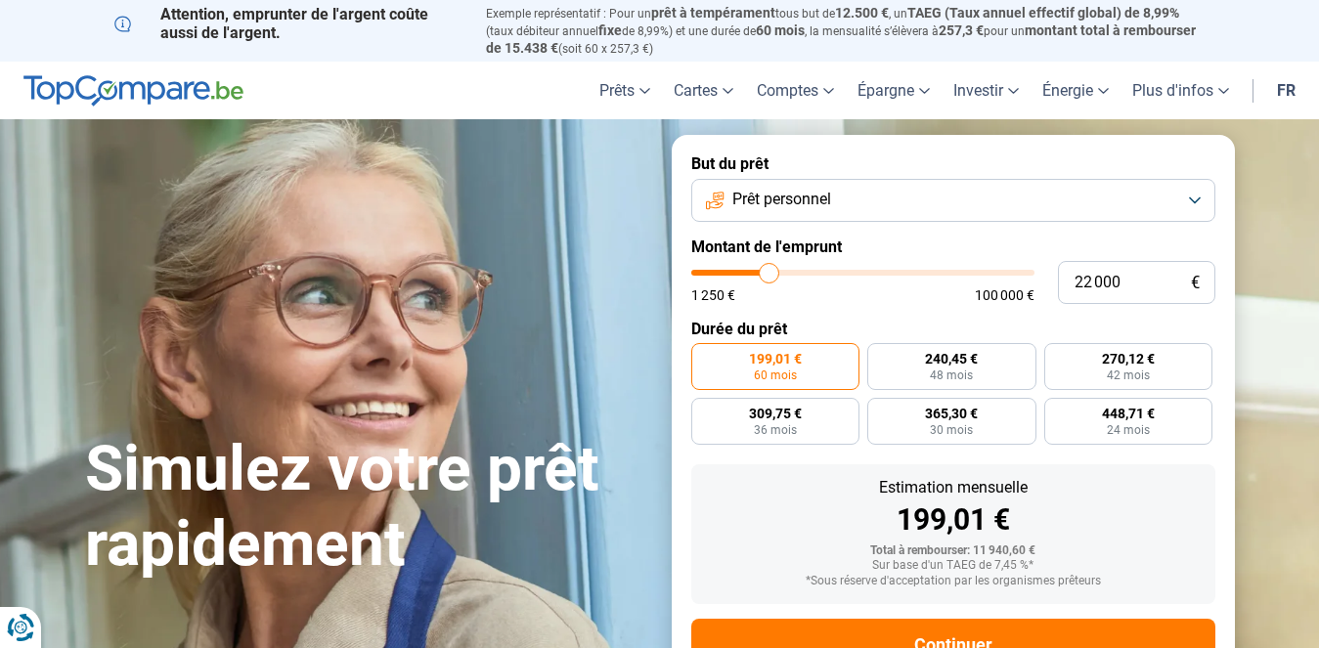
type input "22000"
click at [769, 276] on input "range" at bounding box center [862, 273] width 343 height 6
radio input "false"
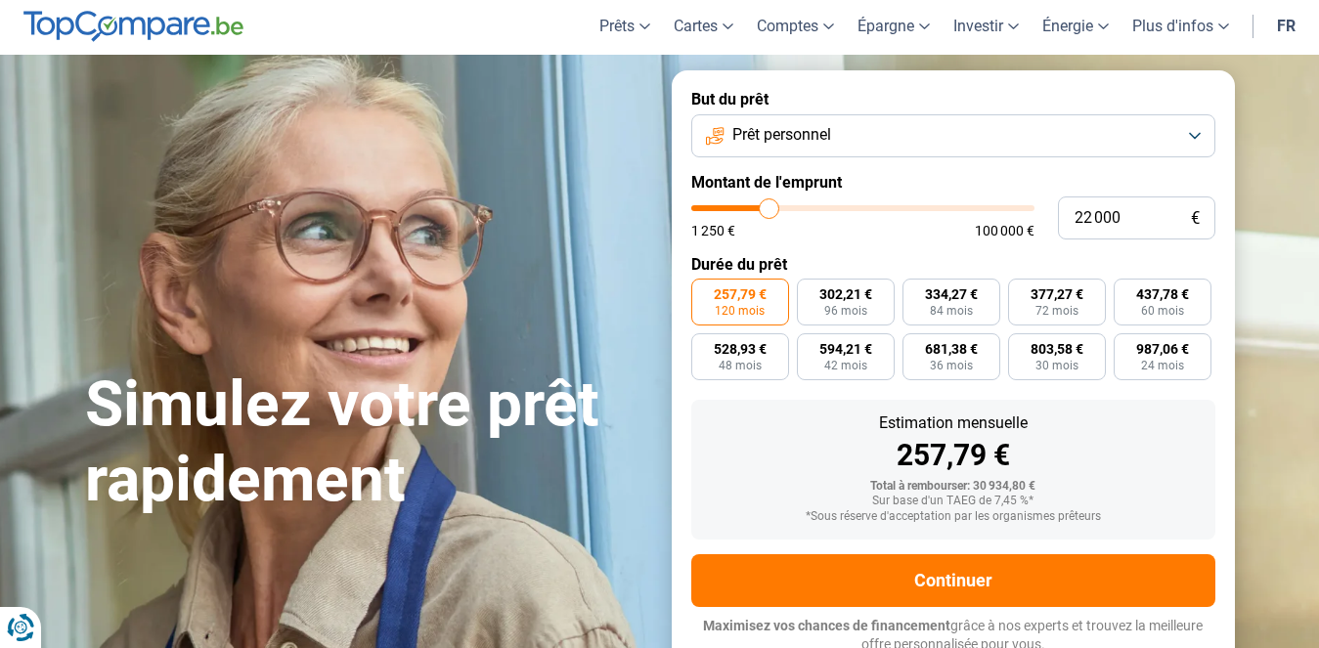
scroll to position [68, 0]
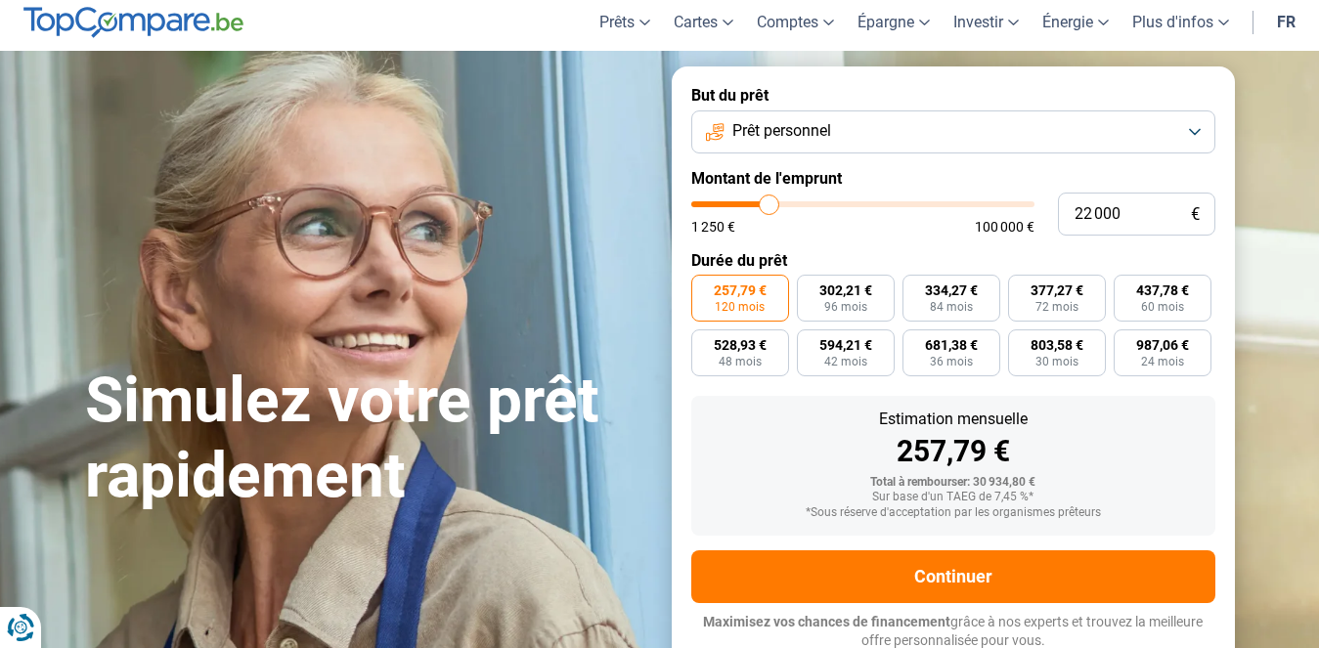
click at [989, 119] on button "Prêt personnel" at bounding box center [953, 131] width 524 height 43
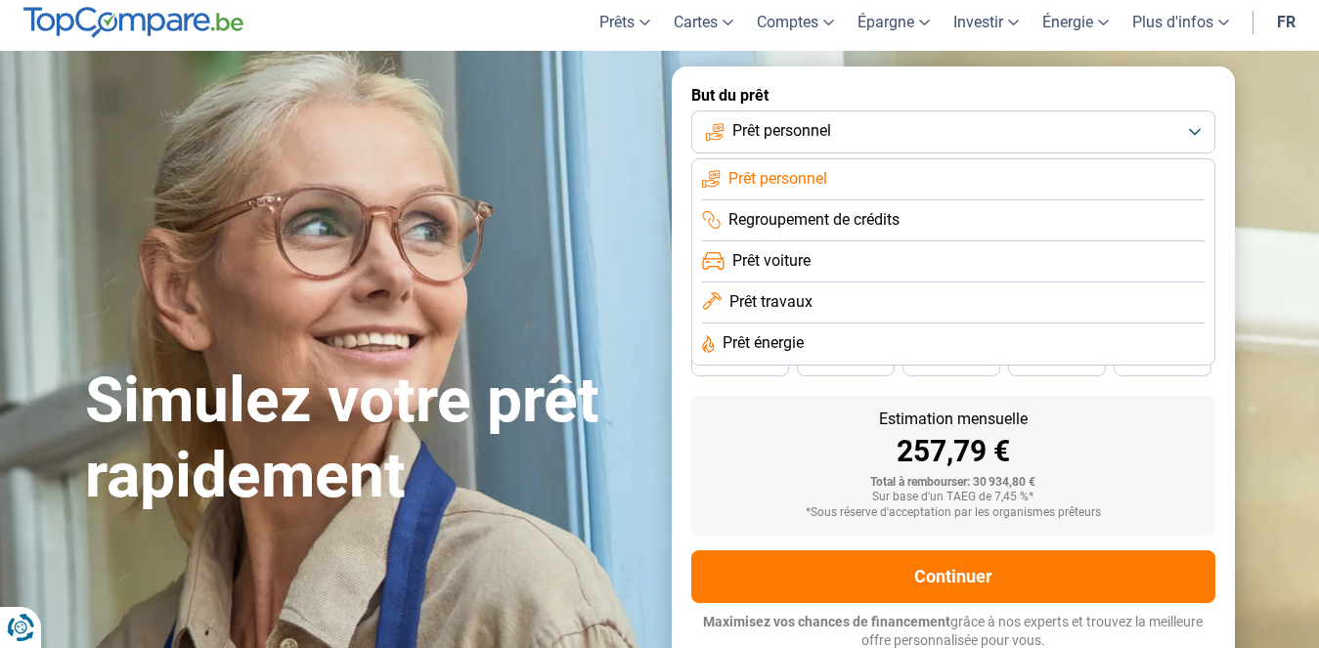
click at [766, 255] on span "Prêt voiture" at bounding box center [771, 261] width 78 height 22
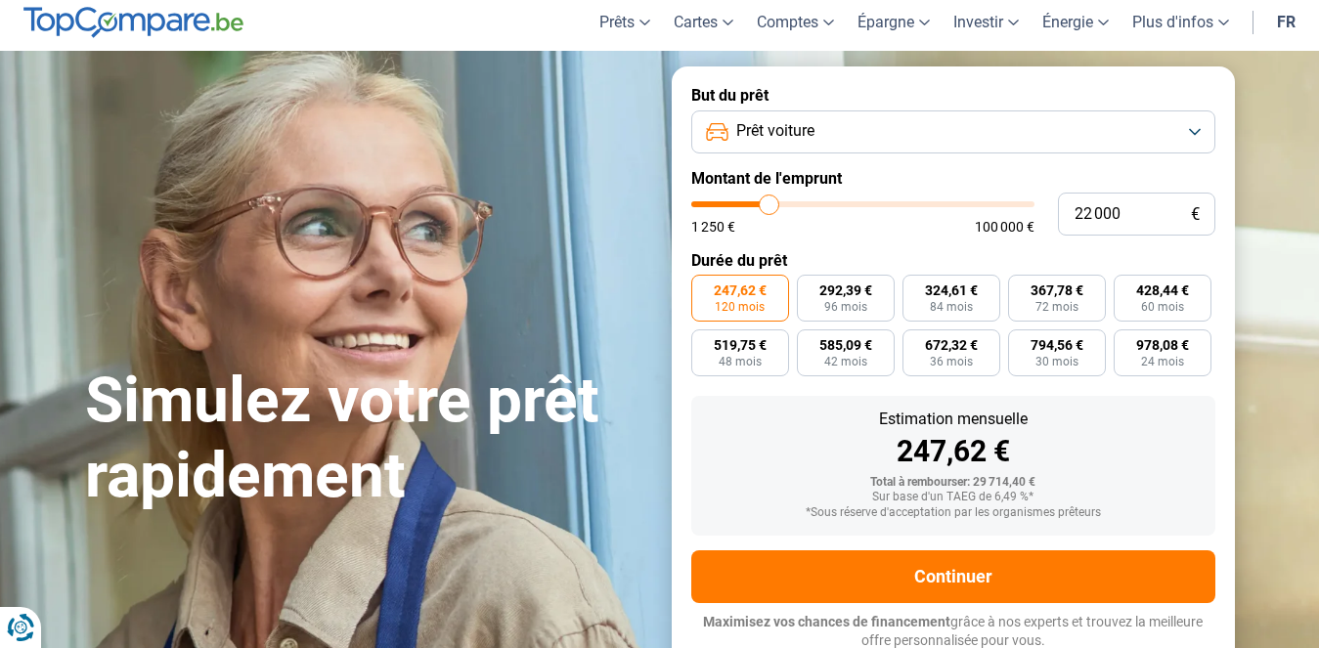
type input "21 250"
type input "21250"
type input "20 750"
type input "20750"
type input "20 500"
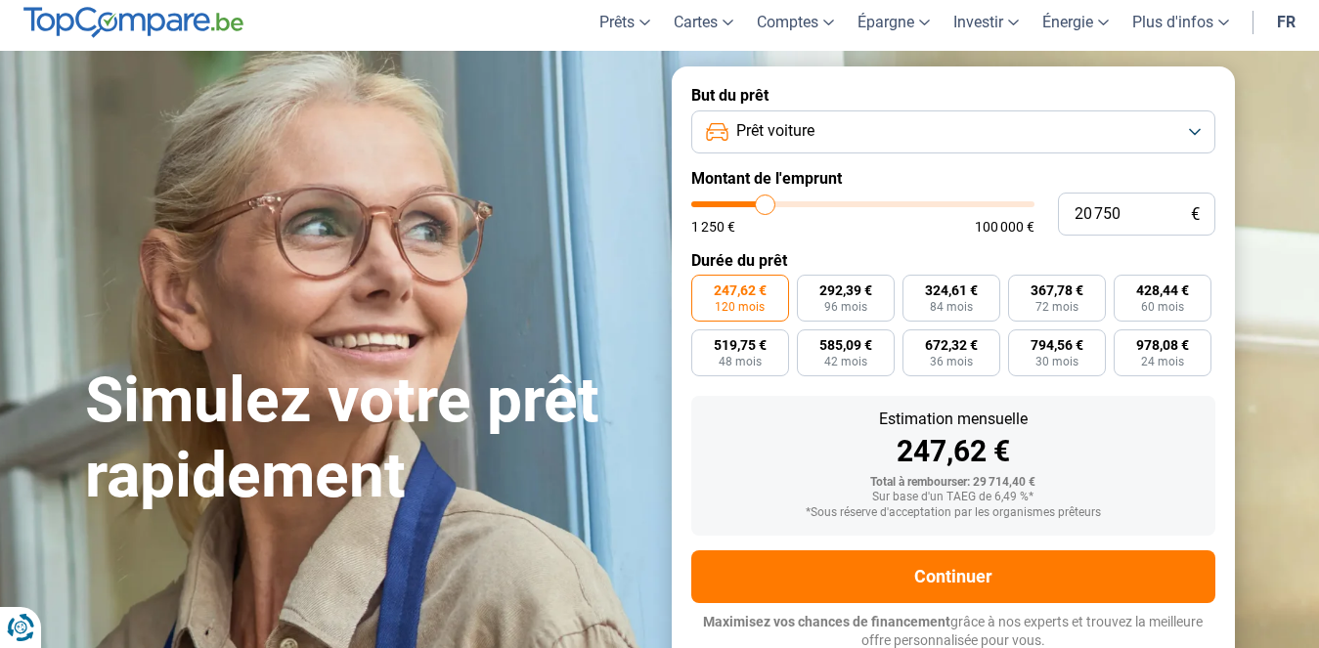
type input "20500"
type input "20 250"
type input "20250"
type input "19 750"
type input "19750"
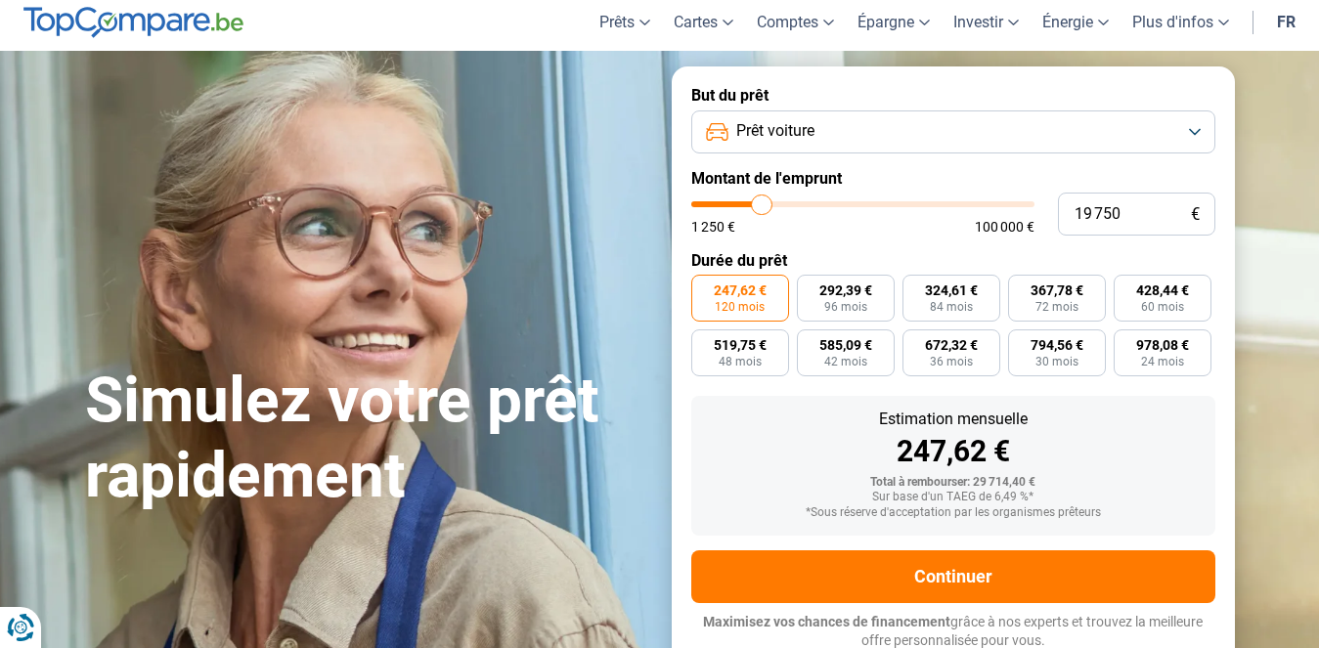
type input "19 000"
type input "19000"
type input "18 500"
type input "18500"
type input "18 000"
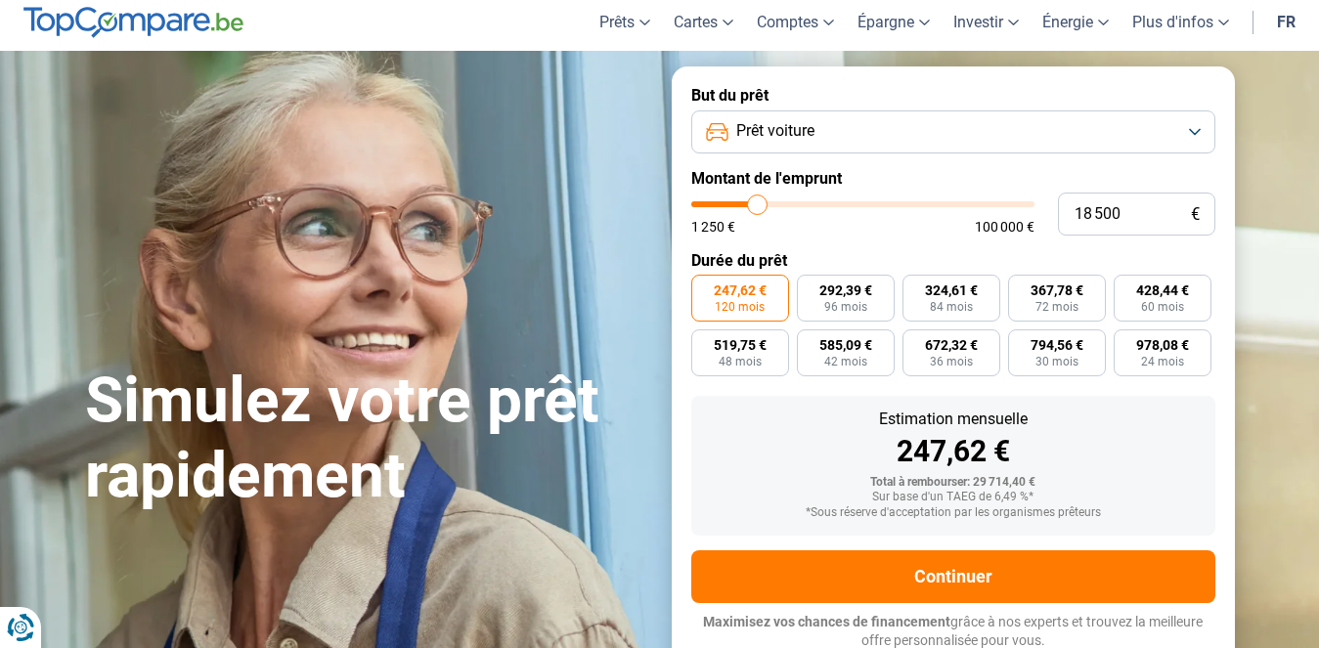
type input "18000"
type input "17 750"
type input "17750"
type input "17 250"
drag, startPoint x: 766, startPoint y: 198, endPoint x: 829, endPoint y: 195, distance: 62.7
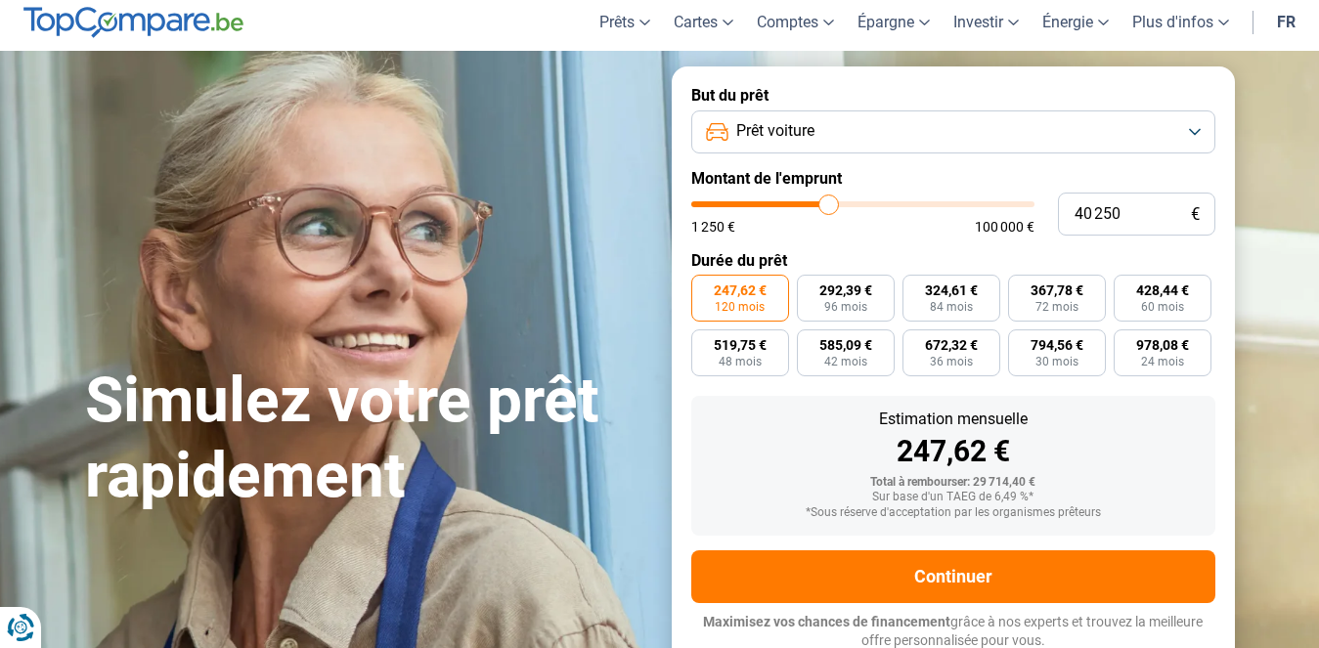
click at [829, 201] on input "range" at bounding box center [862, 204] width 343 height 6
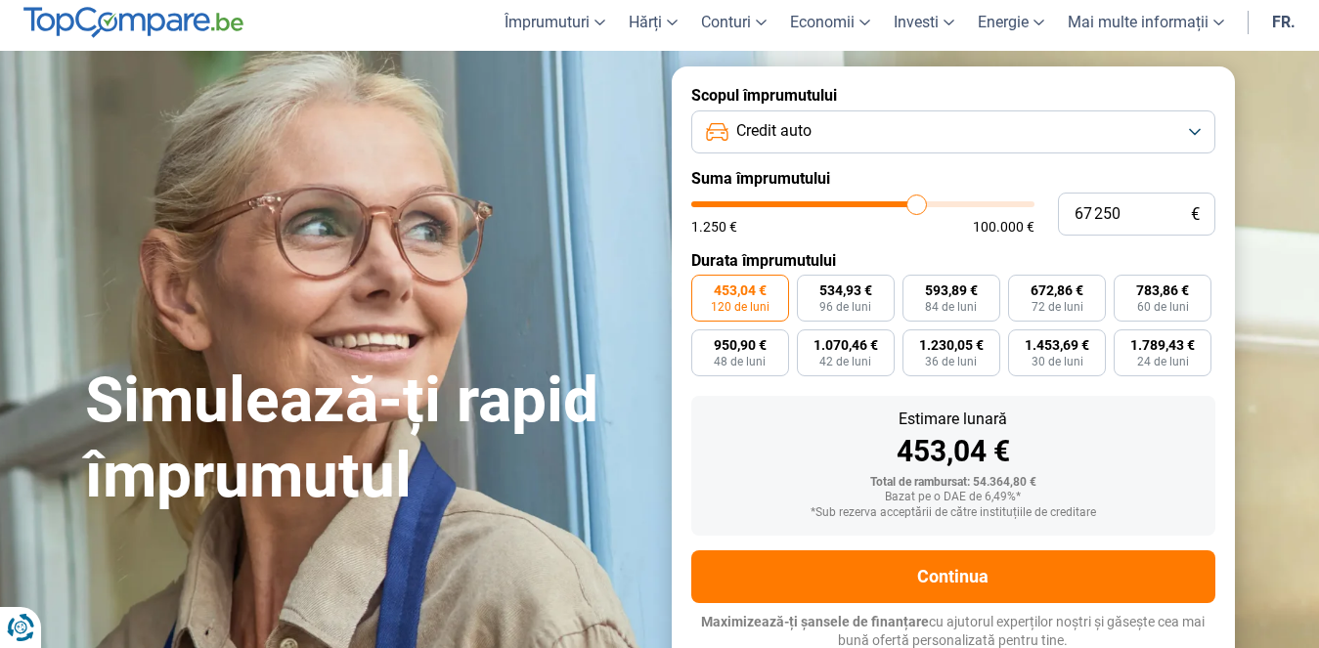
drag, startPoint x: 820, startPoint y: 201, endPoint x: 916, endPoint y: 197, distance: 95.9
click at [916, 201] on input "range" at bounding box center [862, 204] width 343 height 6
drag, startPoint x: 903, startPoint y: 195, endPoint x: 779, endPoint y: 202, distance: 124.4
click at [779, 202] on input "range" at bounding box center [862, 204] width 343 height 6
click at [1067, 347] on font "902,91 €" at bounding box center [1056, 345] width 53 height 16
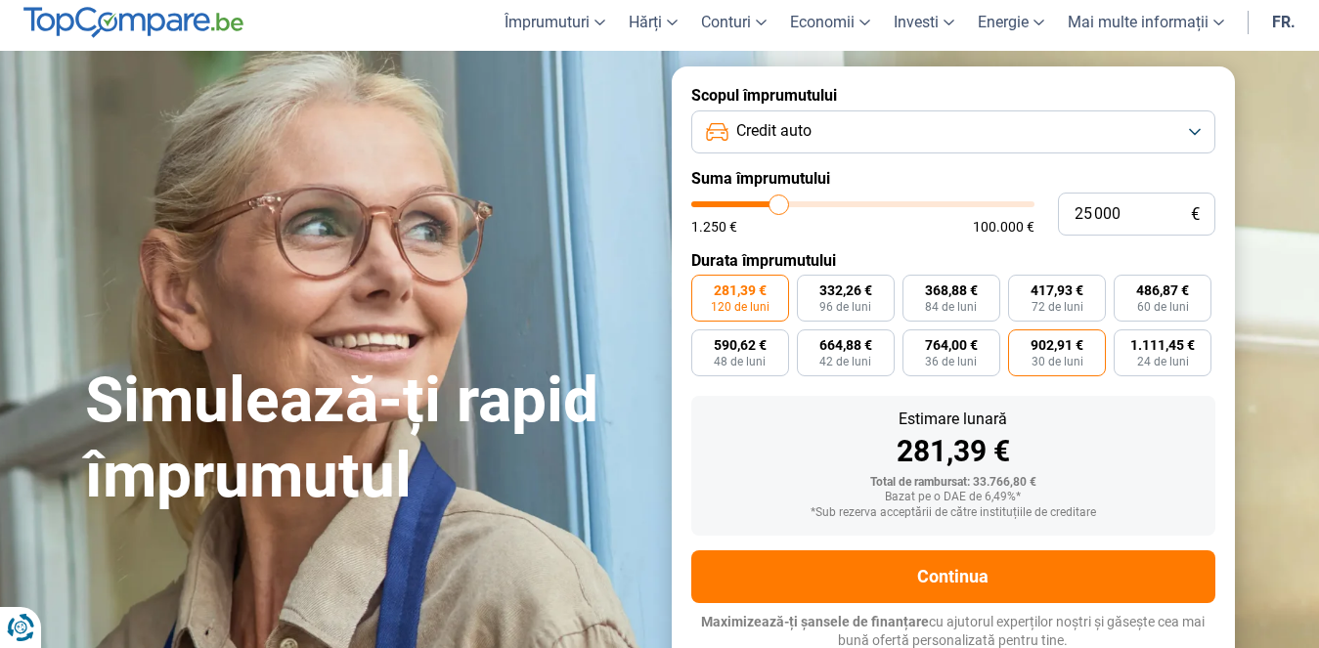
click at [1021, 342] on input "902,91 € 30 de luni" at bounding box center [1014, 335] width 13 height 13
click at [945, 344] on font "764,00 €" at bounding box center [951, 345] width 53 height 16
click at [915, 342] on input "764,00 € 36 de luni" at bounding box center [908, 335] width 13 height 13
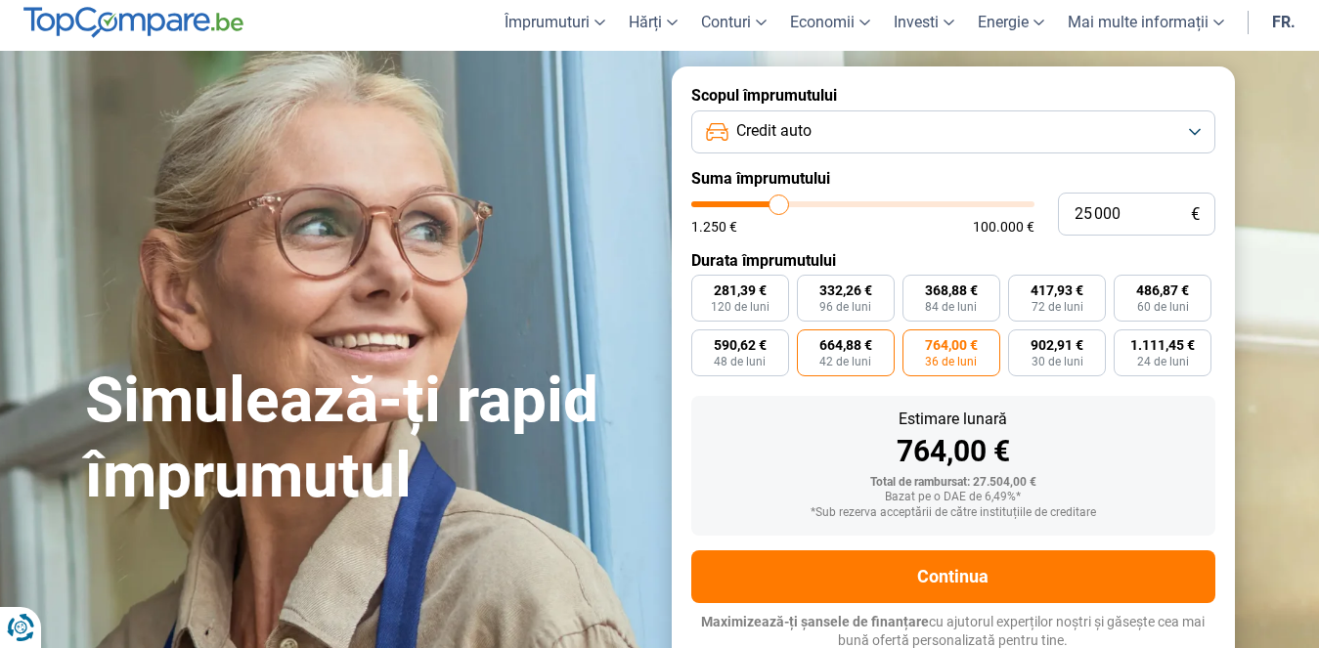
click at [873, 343] on label "664,88 € 42 de luni" at bounding box center [846, 352] width 98 height 47
click at [809, 342] on input "664,88 € 42 de luni" at bounding box center [803, 335] width 13 height 13
click at [750, 350] on font "590,62 €" at bounding box center [740, 345] width 53 height 16
click at [704, 342] on input "590,62 € 48 de luni" at bounding box center [697, 335] width 13 height 13
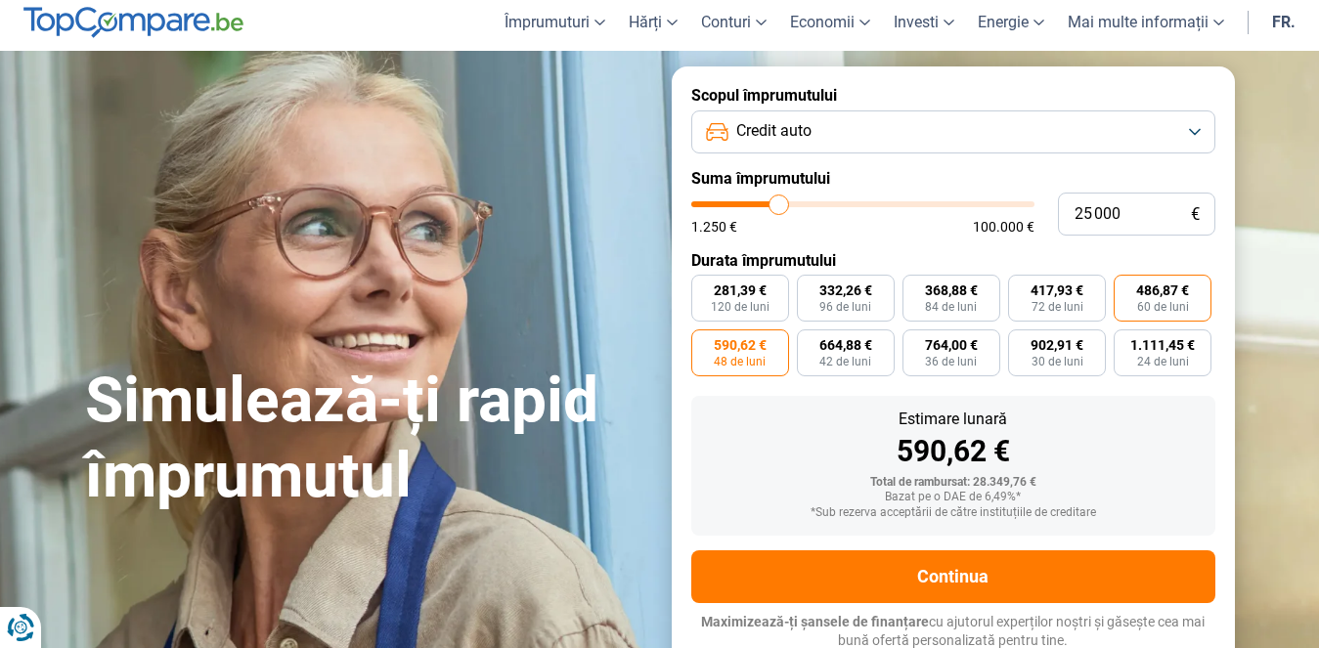
click at [1138, 283] on font "486,87 €" at bounding box center [1162, 291] width 53 height 16
click at [1126, 280] on input "486,87 € 60 de luni" at bounding box center [1119, 281] width 13 height 13
click at [1058, 290] on font "417,93 €" at bounding box center [1056, 291] width 53 height 16
click at [1021, 287] on input "417,93 € 72 de luni" at bounding box center [1014, 281] width 13 height 13
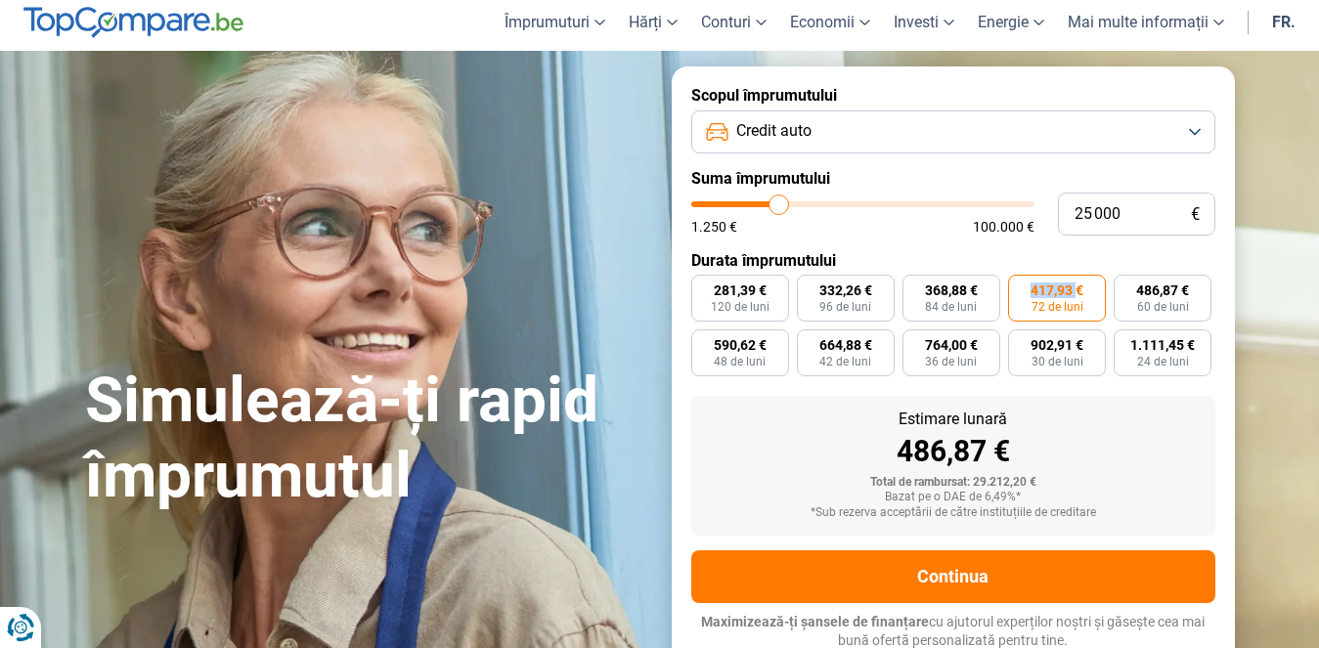
click at [1058, 290] on font "417,93 €" at bounding box center [1056, 291] width 53 height 16
click at [1021, 287] on input "417,93 € 72 de luni" at bounding box center [1014, 281] width 13 height 13
click at [969, 283] on font "368,88 €" at bounding box center [951, 291] width 53 height 16
click at [915, 280] on input "368,88 € 84 de luni" at bounding box center [908, 281] width 13 height 13
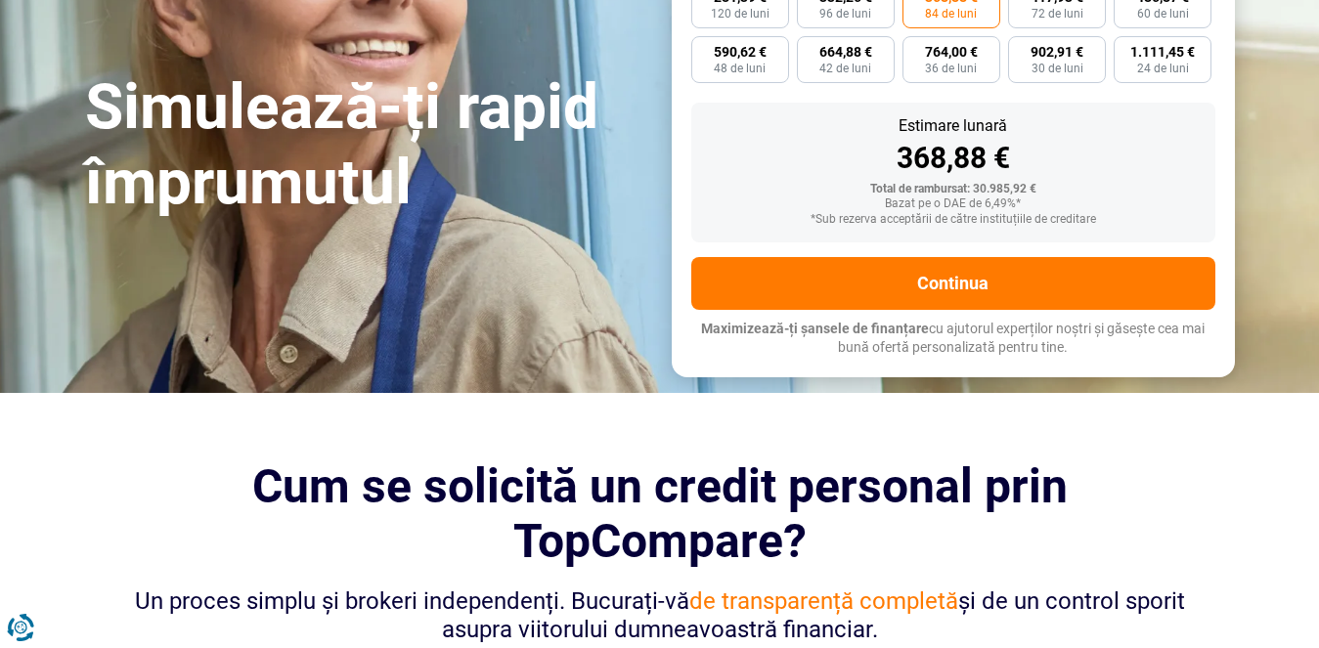
scroll to position [0, 0]
